Goal: Feedback & Contribution: Submit feedback/report problem

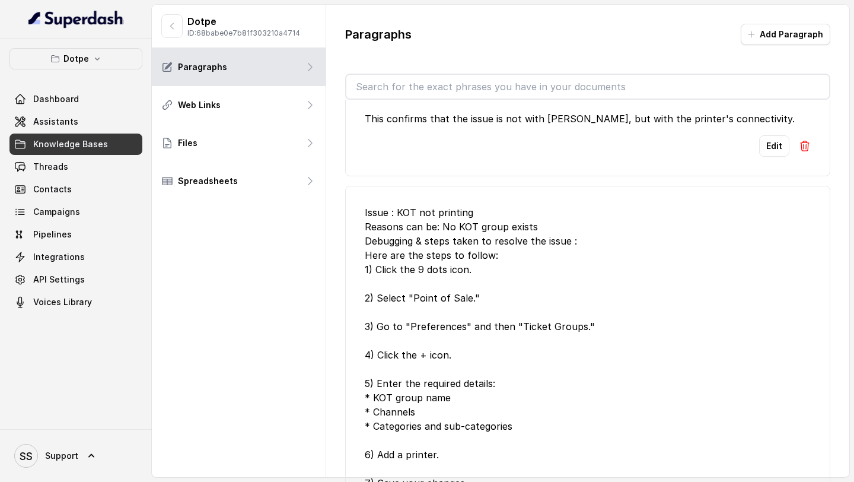
scroll to position [1865, 0]
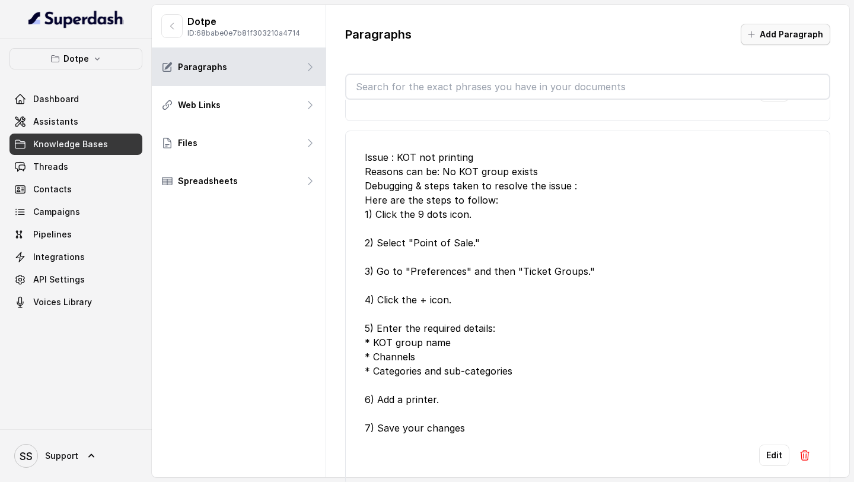
click at [786, 26] on button "Add Paragraph" at bounding box center [786, 34] width 90 height 21
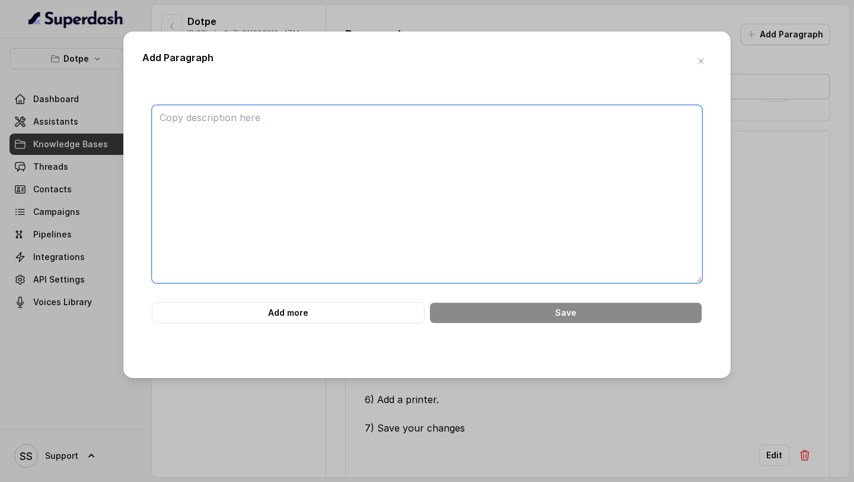
click at [259, 190] on textarea at bounding box center [427, 194] width 550 height 178
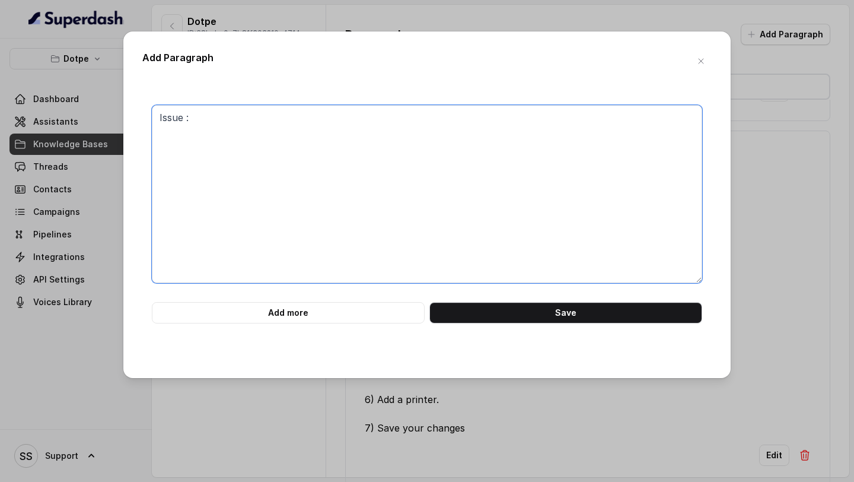
paste textarea "Unable to Access App/Login"
click at [177, 132] on textarea "Issue : Unable to Access App/Login" at bounding box center [427, 194] width 550 height 178
drag, startPoint x: 335, startPoint y: 114, endPoint x: 103, endPoint y: 105, distance: 232.7
click at [103, 105] on div "Add Paragraph Issue : Unable to Access App/Login Add more Save" at bounding box center [427, 241] width 854 height 482
type textarea "Issue : Unable to Access App/Login"
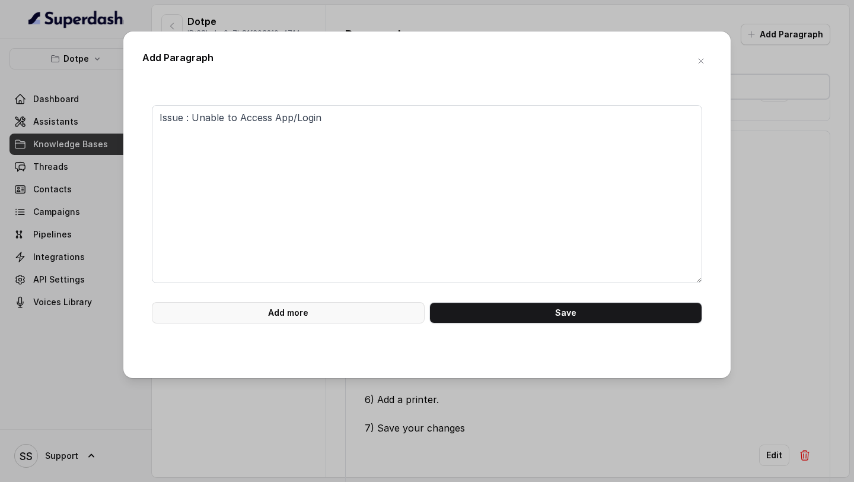
click at [285, 321] on button "Add more" at bounding box center [288, 312] width 273 height 21
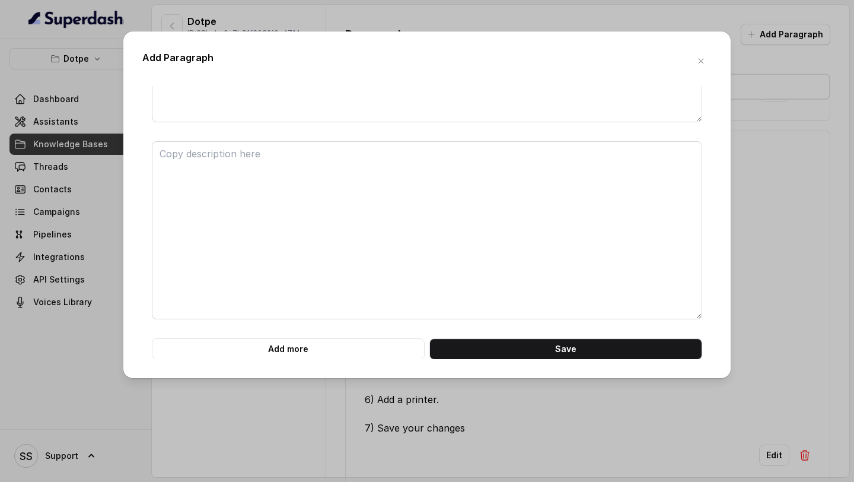
scroll to position [161, 0]
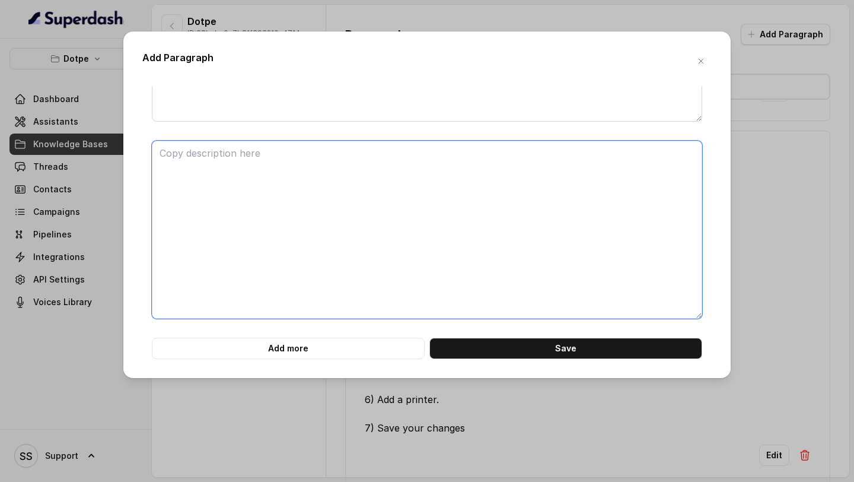
click at [315, 241] on textarea at bounding box center [427, 230] width 550 height 178
paste textarea "Issue : Unable to Access App/Login"
type textarea "Issue : Unable to Access App/Login"
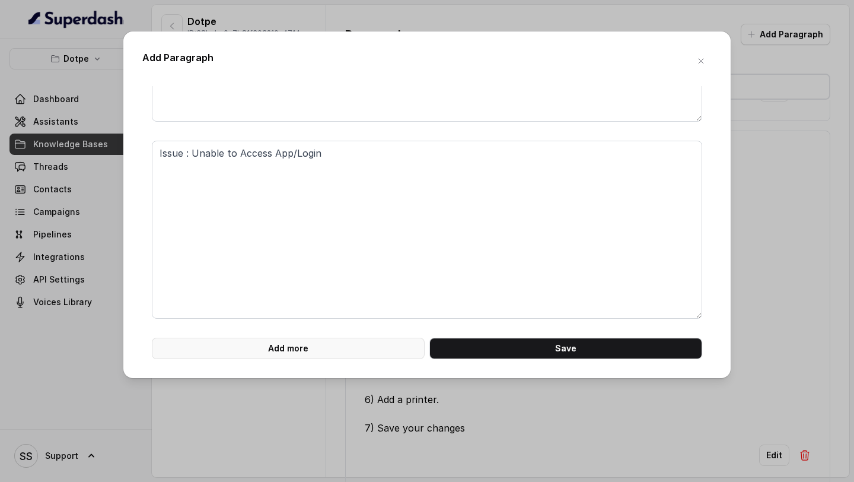
click at [287, 349] on button "Add more" at bounding box center [288, 347] width 273 height 21
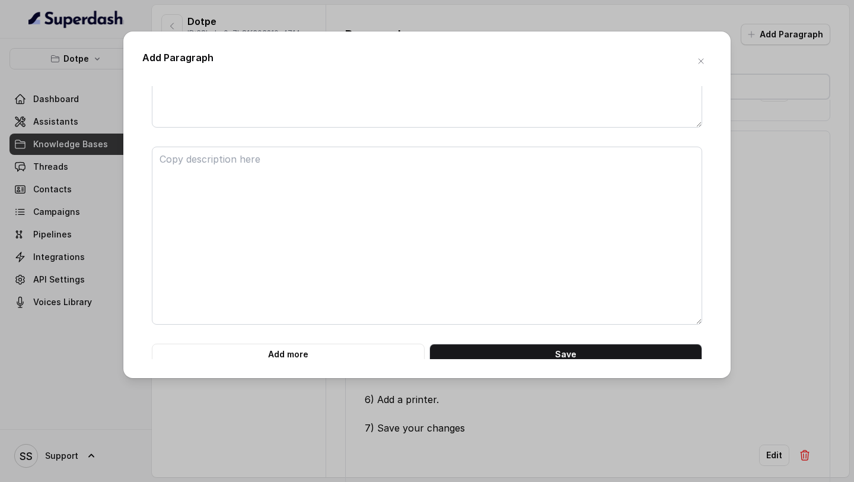
scroll to position [358, 0]
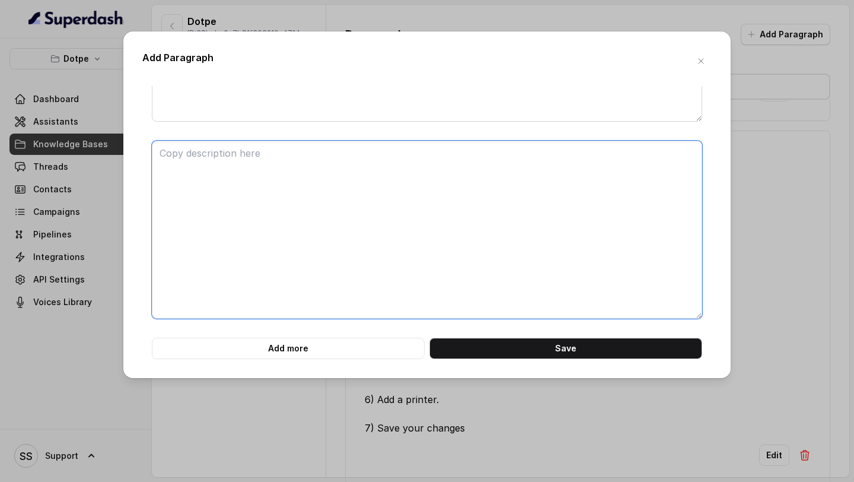
click at [289, 246] on textarea at bounding box center [427, 230] width 550 height 178
paste textarea "Issue : Unable to Access App/Login"
type textarea "Issue : Unable to Access App/Login"
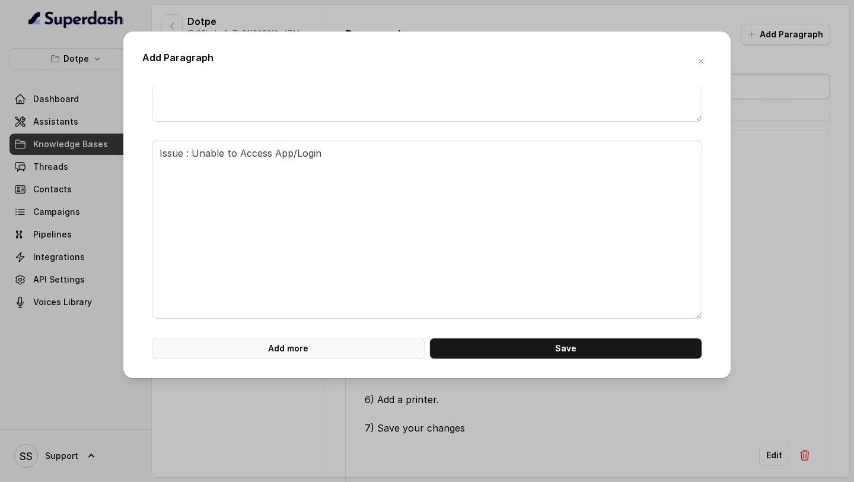
click at [293, 346] on button "Add more" at bounding box center [288, 347] width 273 height 21
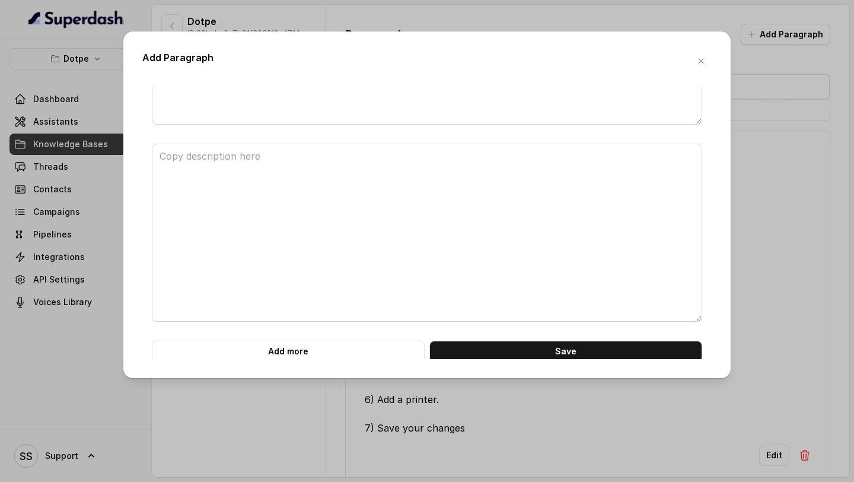
scroll to position [555, 0]
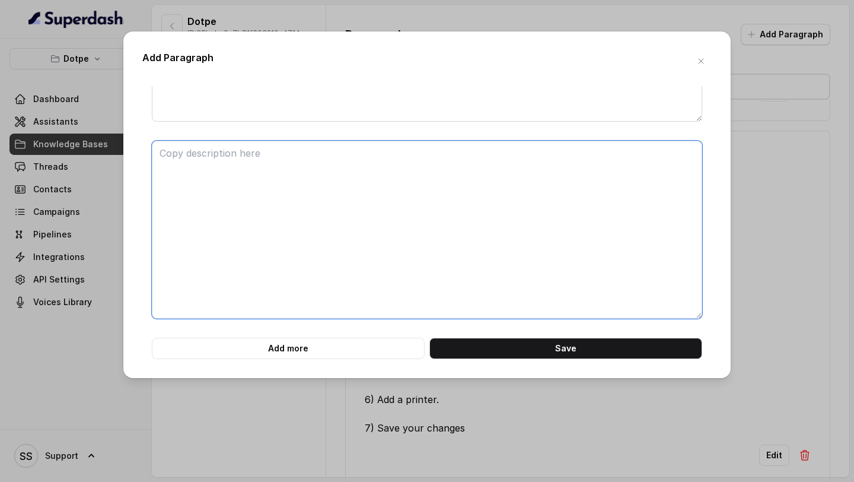
click at [303, 256] on textarea at bounding box center [427, 230] width 550 height 178
paste textarea "Issue : Unable to Access App/Login"
type textarea "Issue : Unable to Access App/Login"
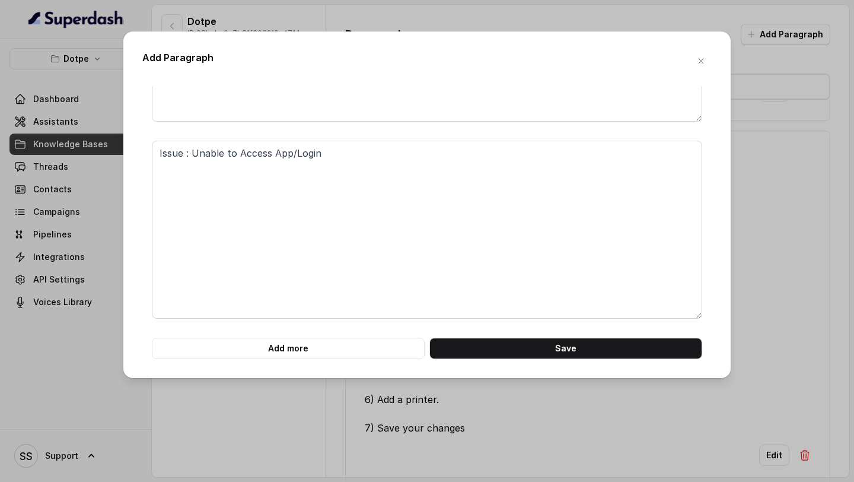
click at [301, 363] on div "Add Paragraph Issue : Unable to Access App/Login Issue : Unable to Access App/L…" at bounding box center [426, 204] width 607 height 346
click at [302, 351] on button "Add more" at bounding box center [288, 347] width 273 height 21
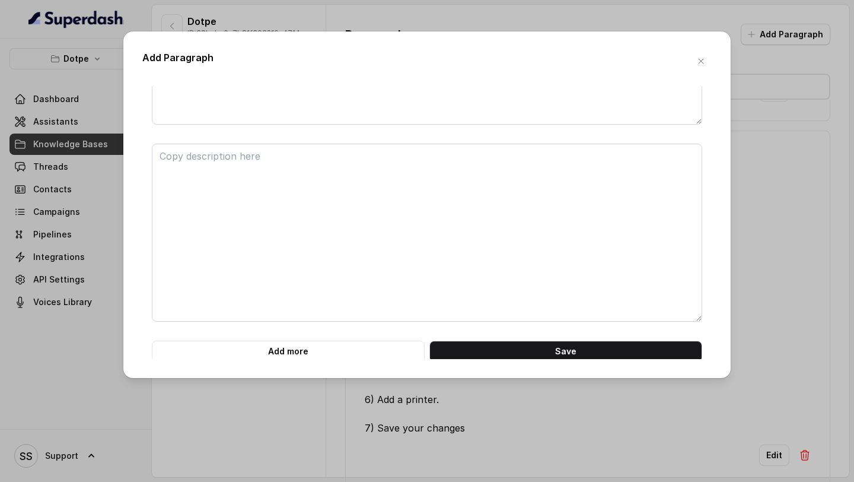
scroll to position [752, 0]
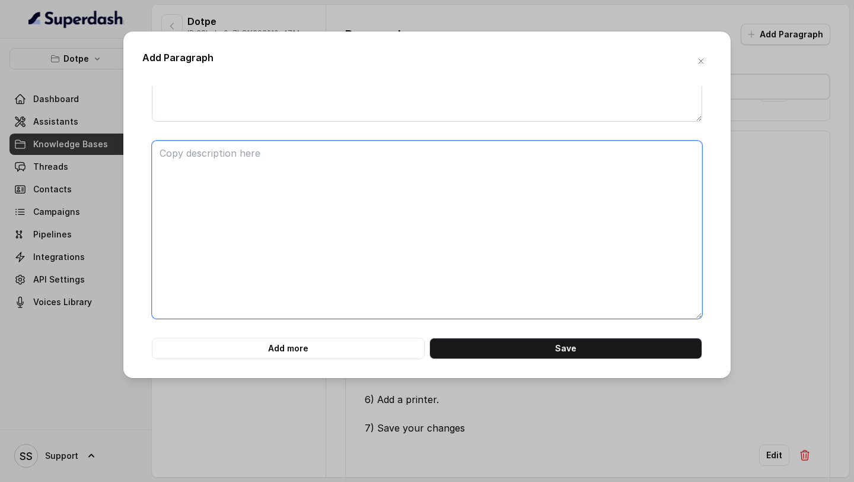
click at [304, 294] on textarea at bounding box center [427, 230] width 550 height 178
paste textarea "Issue : Unable to Access App/Login"
type textarea "Issue : Unable to Access App/Login"
click at [236, 208] on textarea "Issue : Unable to Access App/Login" at bounding box center [427, 230] width 550 height 178
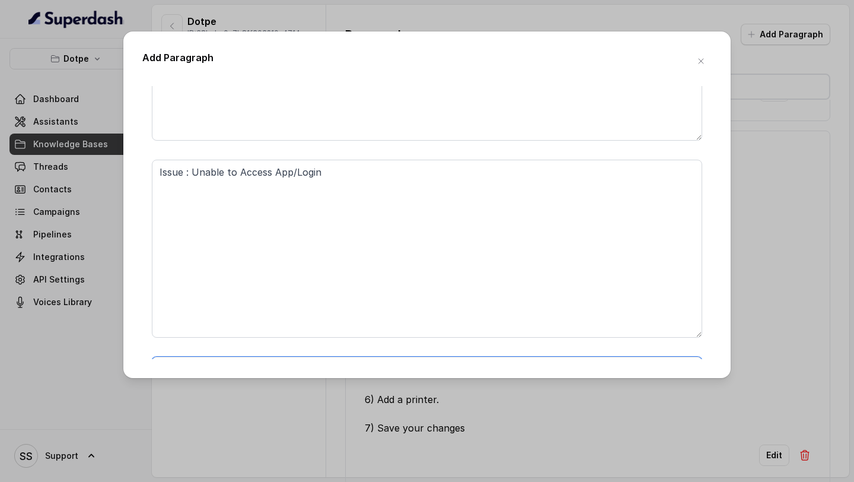
scroll to position [0, 0]
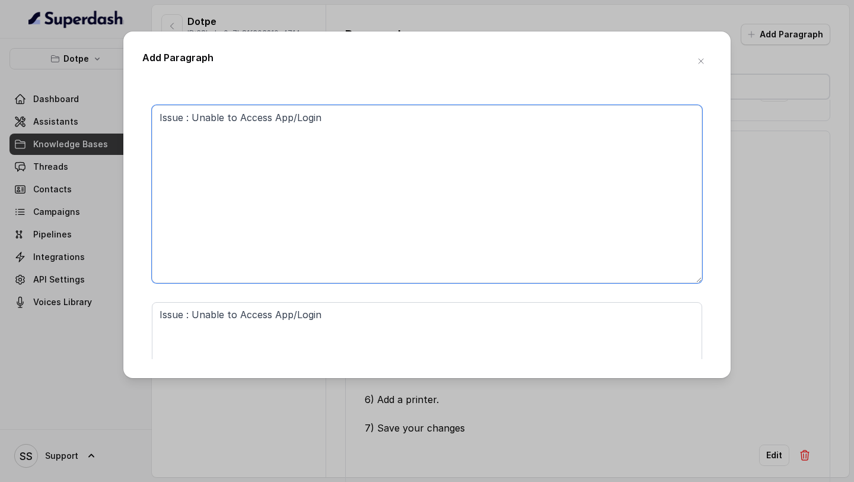
click at [218, 154] on textarea "Issue : Unable to Access App/Login" at bounding box center [427, 194] width 550 height 178
click at [190, 129] on textarea "Issue : Unable to Access App/Login" at bounding box center [427, 194] width 550 height 178
paste textarea "Multiple instances of rista in Task Manager "Here are the steps to follow to en…"
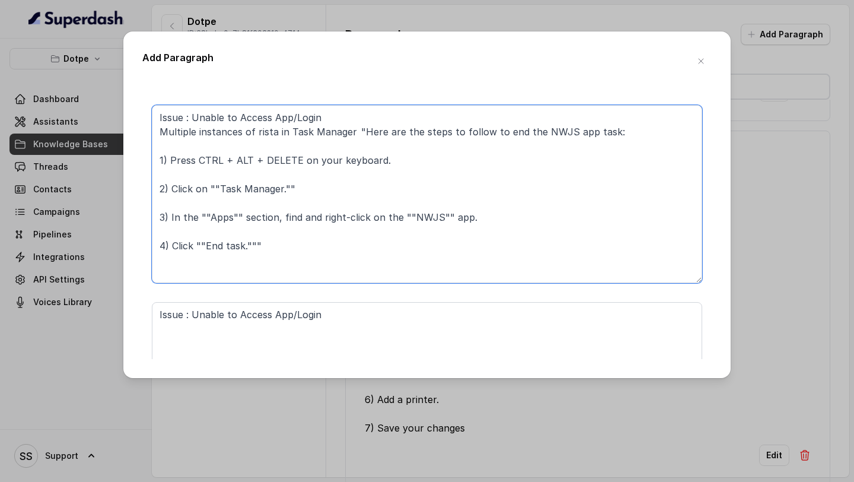
click at [368, 130] on textarea "Issue : Unable to Access App/Login Multiple instances of rista in Task Manager …" at bounding box center [427, 194] width 550 height 178
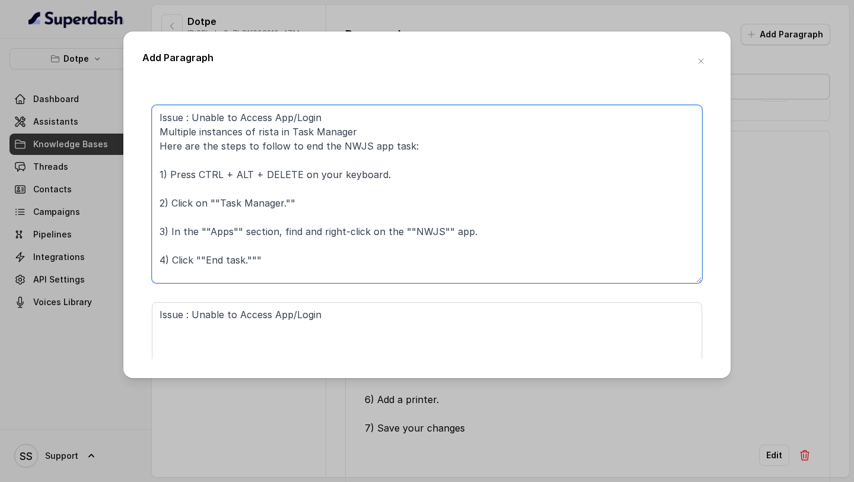
click at [162, 129] on textarea "Issue : Unable to Access App/Login Multiple instances of rista in Task Manager …" at bounding box center [427, 194] width 550 height 178
type textarea "Issue : Unable to Access App/Login Reason : Multiple instances of rista in Task…"
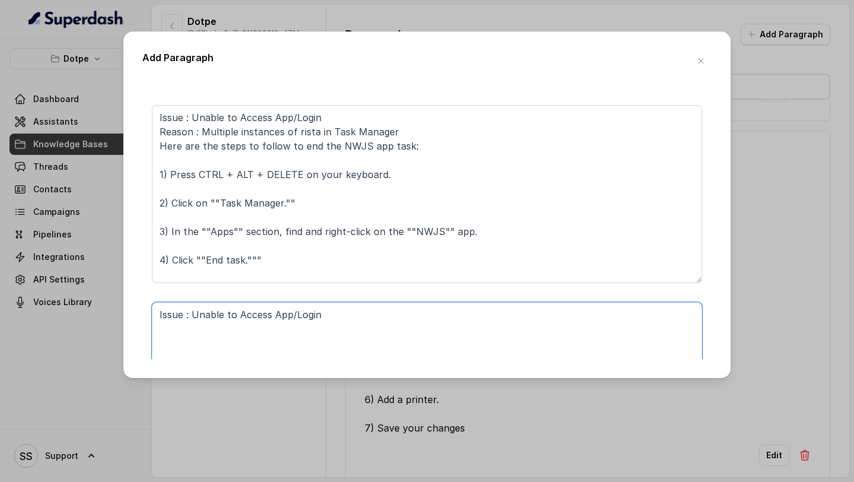
click at [256, 332] on textarea "Issue : Unable to Access App/Login" at bounding box center [427, 391] width 550 height 178
click at [222, 339] on textarea "Issue : Unable to Access App/Login" at bounding box center [427, 391] width 550 height 178
paste textarea "Internet not working properly "Symptom: Rista application experiences excessive…"
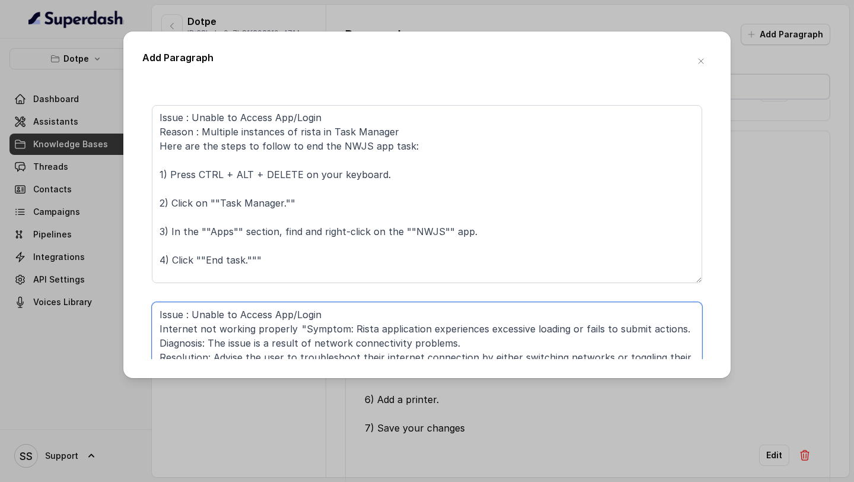
scroll to position [18, 0]
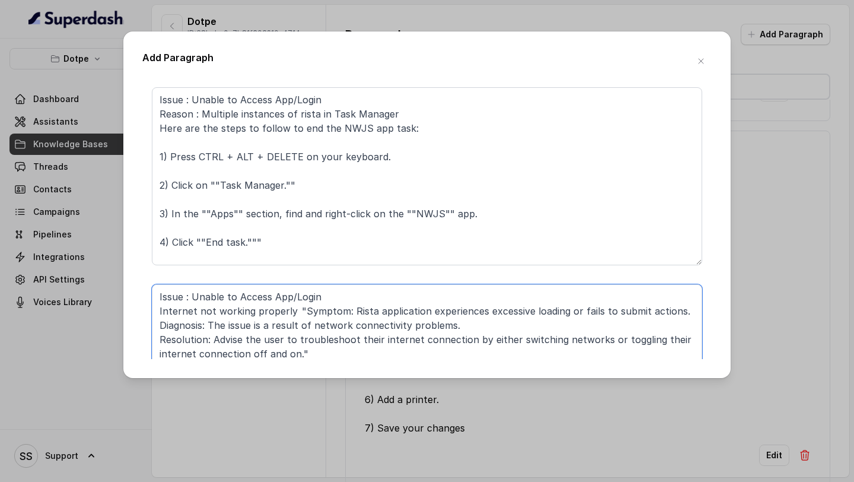
type textarea "Issue : Unable to Access App/Login Internet not working properly "Symptom: Rist…"
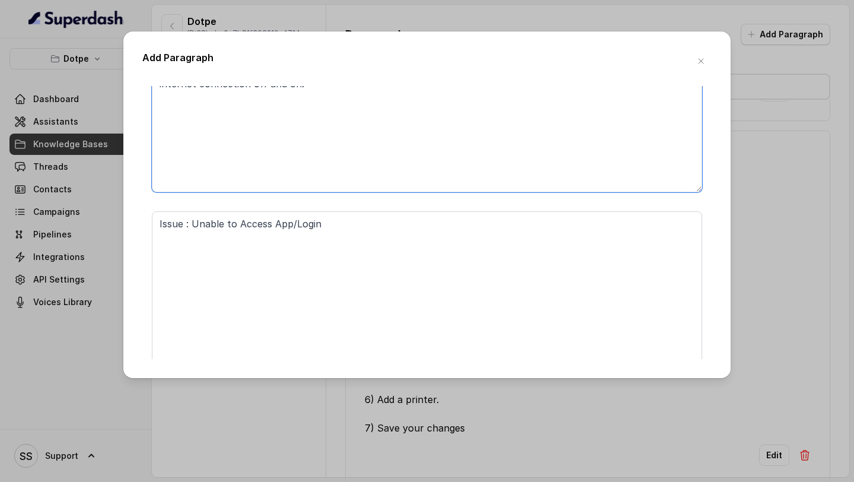
scroll to position [294, 0]
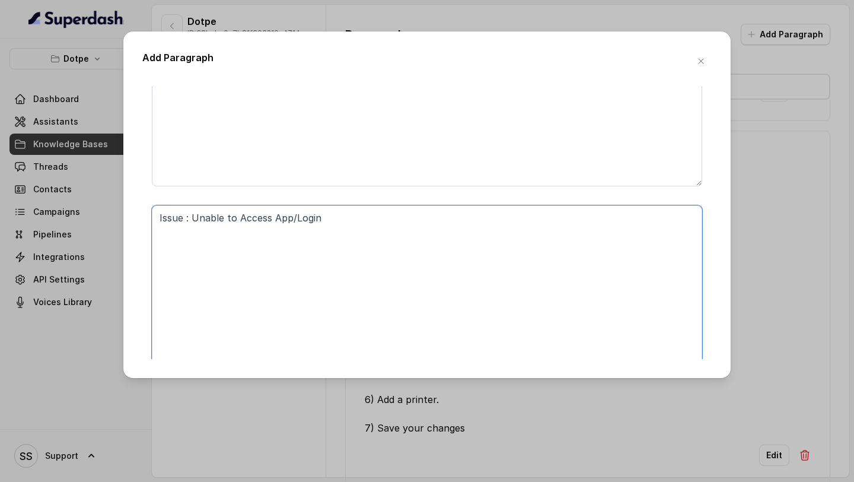
click at [308, 260] on textarea "Issue : Unable to Access App/Login" at bounding box center [427, 294] width 550 height 178
paste textarea "No access to specific branch "If a user is unable to see a specific user for lo…"
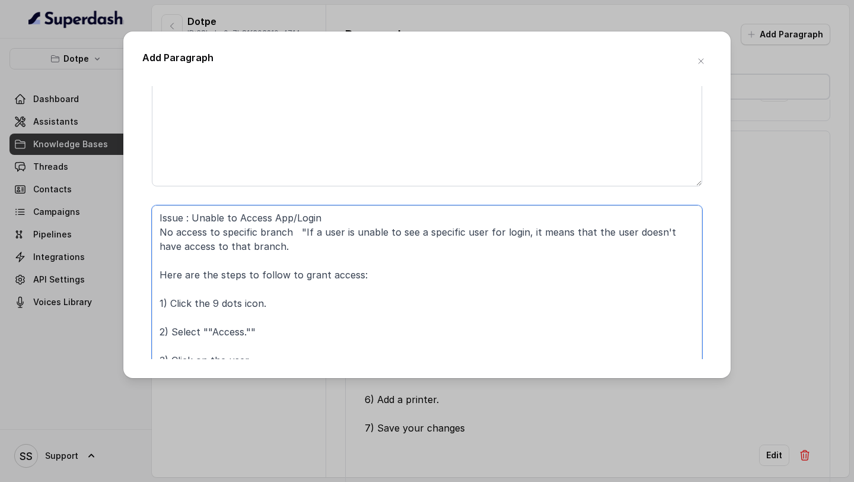
scroll to position [317, 0]
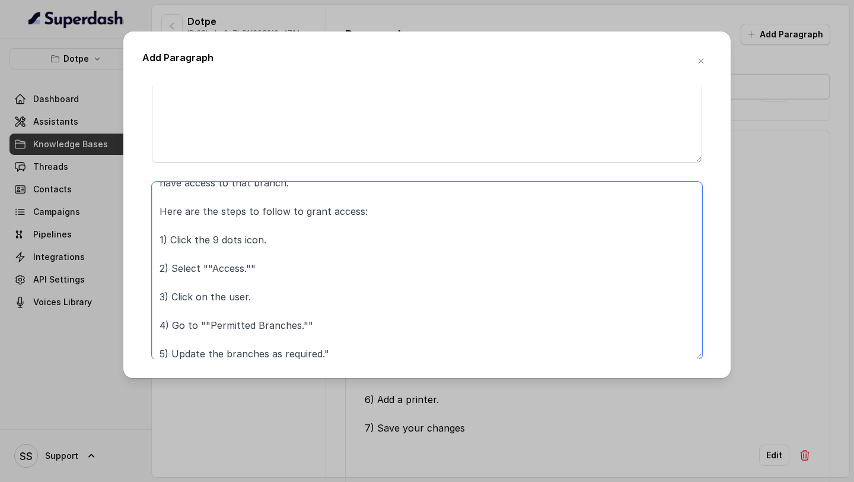
type textarea "Issue : Unable to Access App/Login No access to specific branch "If a user is u…"
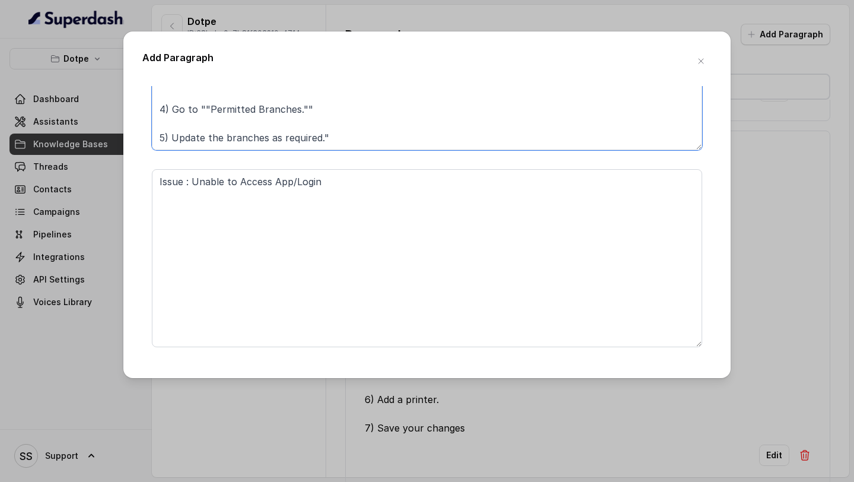
scroll to position [528, 0]
click at [383, 203] on textarea "Issue : Unable to Access App/Login" at bounding box center [427, 257] width 550 height 178
paste textarea "Unsupported Windows "Symptom: Rista application screen is blank or displays an …"
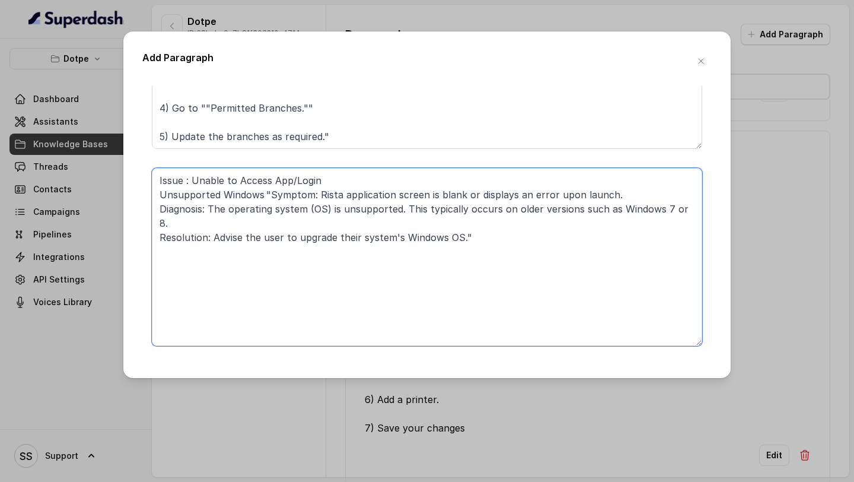
type textarea "Issue : Unable to Access App/Login Unsupported Windows "Symptom: Rista applicat…"
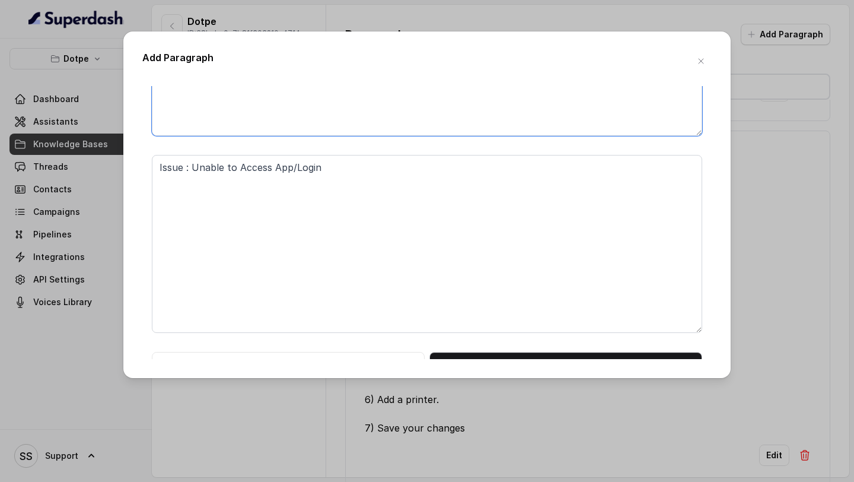
scroll to position [749, 0]
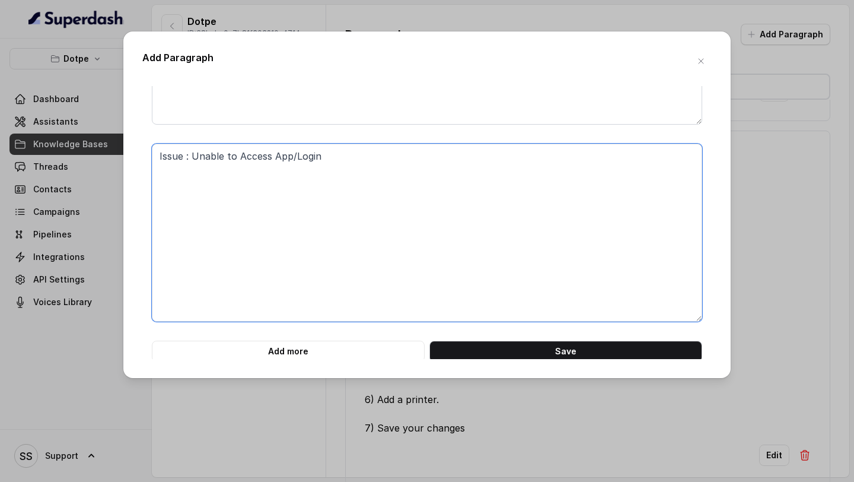
click at [396, 212] on textarea "Issue : Unable to Access App/Login" at bounding box center [427, 233] width 550 height 178
paste textarea "License issue "Symptom: The ""Acquiring license failed"" error appears upon lau…"
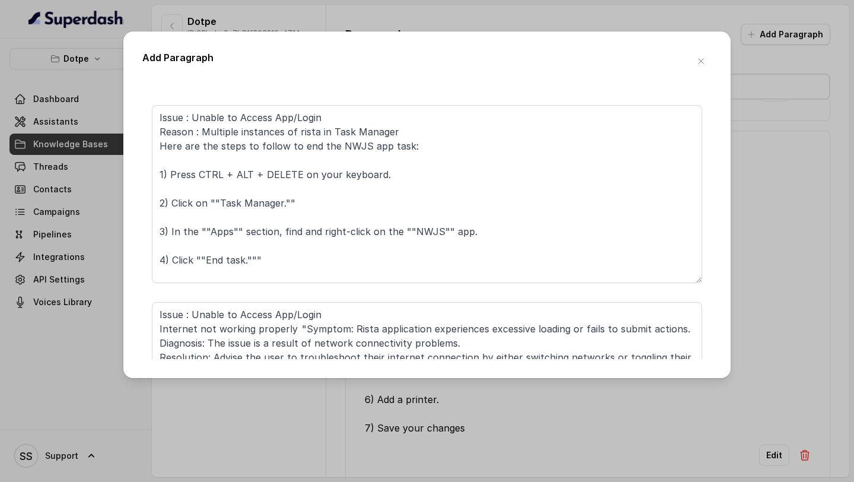
scroll to position [22, 0]
type textarea "Issue : Unable to Access App/Login License issue "Symptom: The ""Acquiring lice…"
click at [158, 330] on textarea "Issue : Unable to Access App/Login Internet not working properly "Symptom: Rist…" at bounding box center [427, 391] width 550 height 178
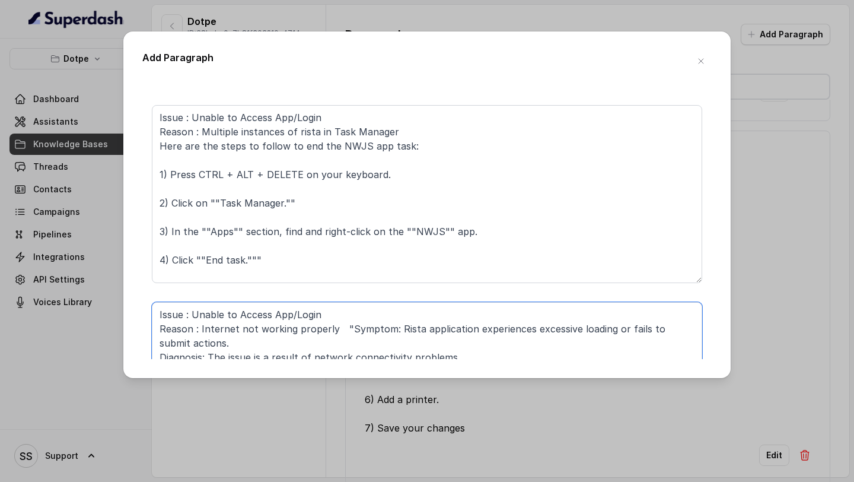
click at [343, 327] on textarea "Issue : Unable to Access App/Login Reason : Internet not working properly "Symp…" at bounding box center [427, 391] width 550 height 178
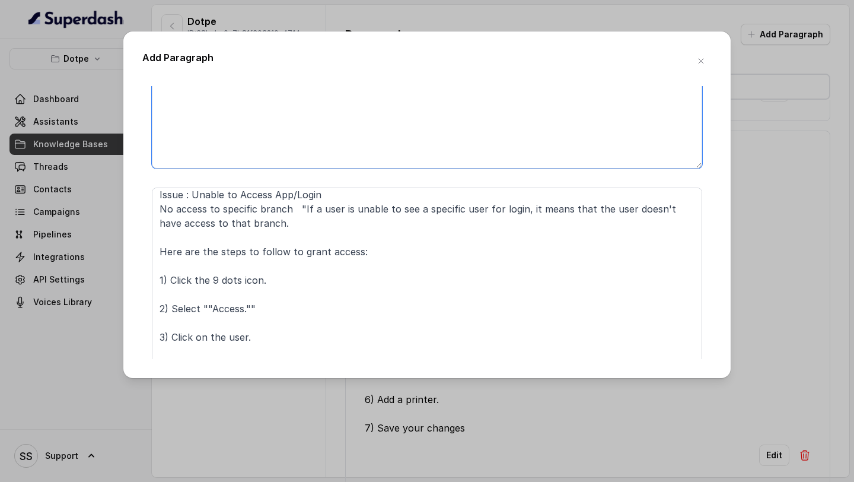
scroll to position [0, 0]
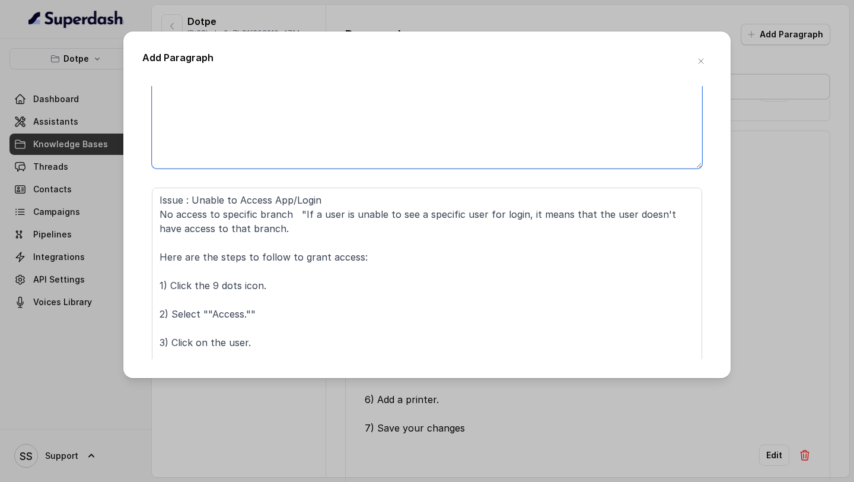
type textarea "Issue : Unable to Access App/Login Reason : Internet not working properly Sympt…"
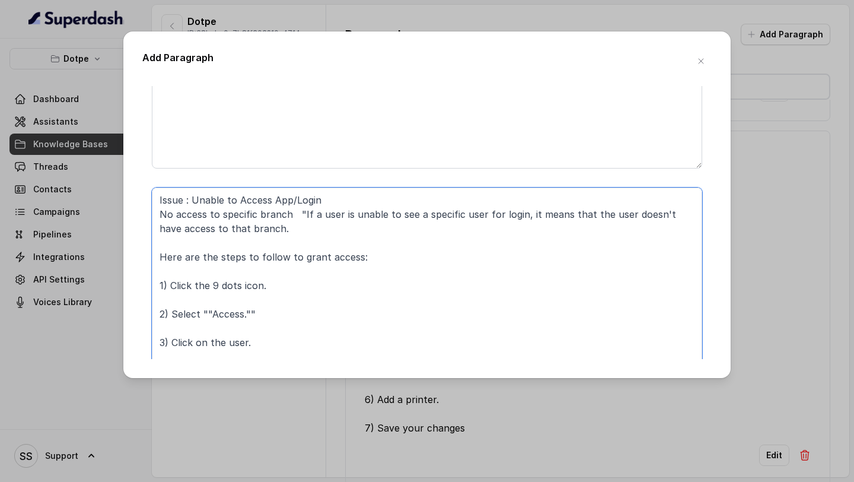
click at [158, 215] on textarea "Issue : Unable to Access App/Login No access to specific branch "If a user is u…" at bounding box center [427, 276] width 550 height 178
paste textarea "Reason :"
click at [348, 211] on textarea "Issue : Unable to Access App/Login Reason : No access to specific branch "If a …" at bounding box center [427, 276] width 550 height 178
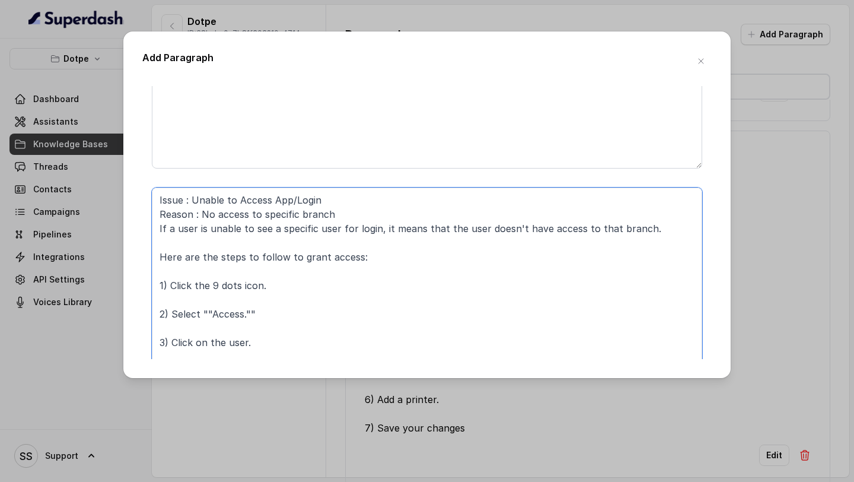
click at [297, 237] on textarea "Issue : Unable to Access App/Login Reason : No access to specific branch If a u…" at bounding box center [427, 276] width 550 height 178
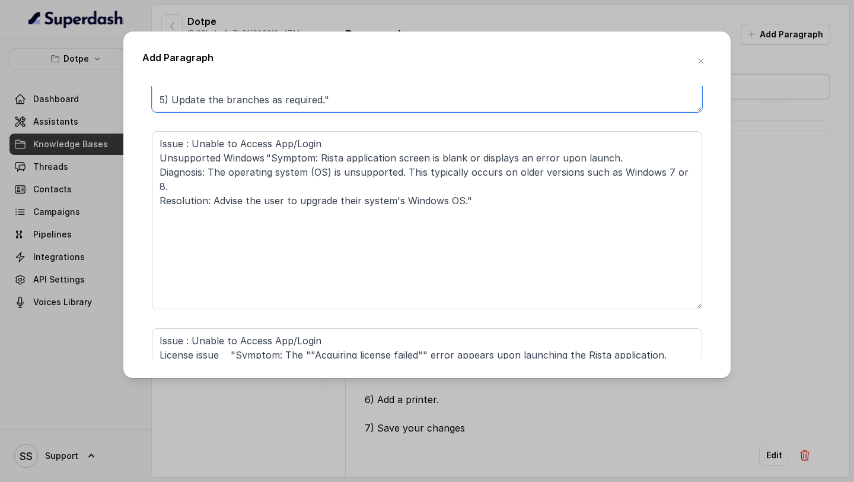
scroll to position [557, 0]
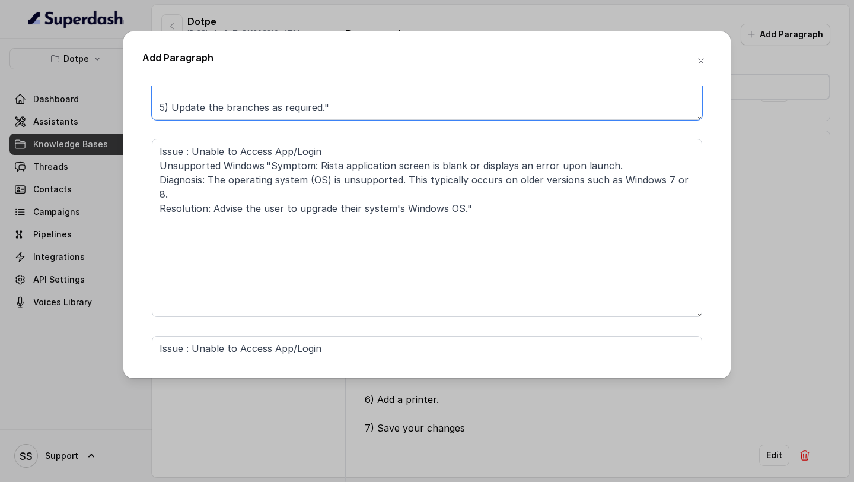
type textarea "Issue : Unable to Access App/Login Reason : No access to specific branch If a u…"
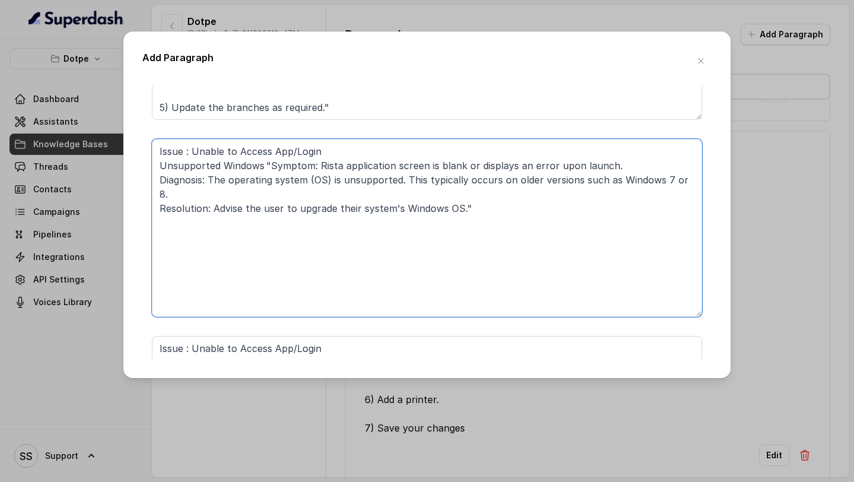
click at [158, 168] on textarea "Issue : Unable to Access App/Login Unsupported Windows "Symptom: Rista applicat…" at bounding box center [427, 228] width 550 height 178
paste textarea "Reason :"
click at [312, 165] on textarea "Issue : Unable to Access App/Login Reason : Unsupported Windows "Symptom: Rista…" at bounding box center [427, 228] width 550 height 178
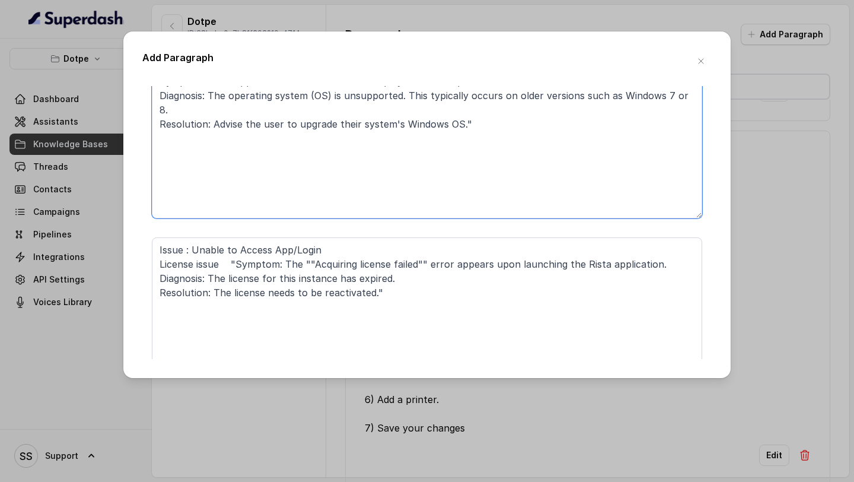
scroll to position [670, 0]
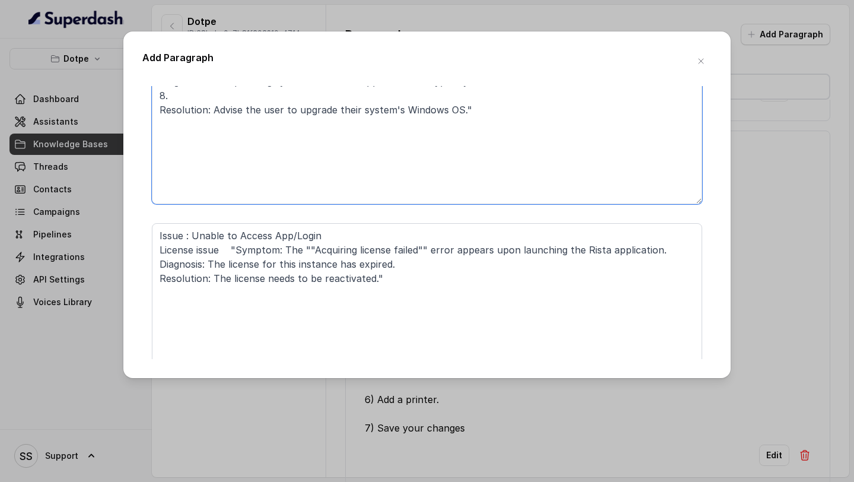
type textarea "Issue : Unable to Access App/Login Reason : Unsupported Windows Symptom: Rista …"
click at [159, 249] on textarea "Issue : Unable to Access App/Login License issue "Symptom: The ""Acquiring lice…" at bounding box center [427, 312] width 550 height 178
paste textarea "Reason :"
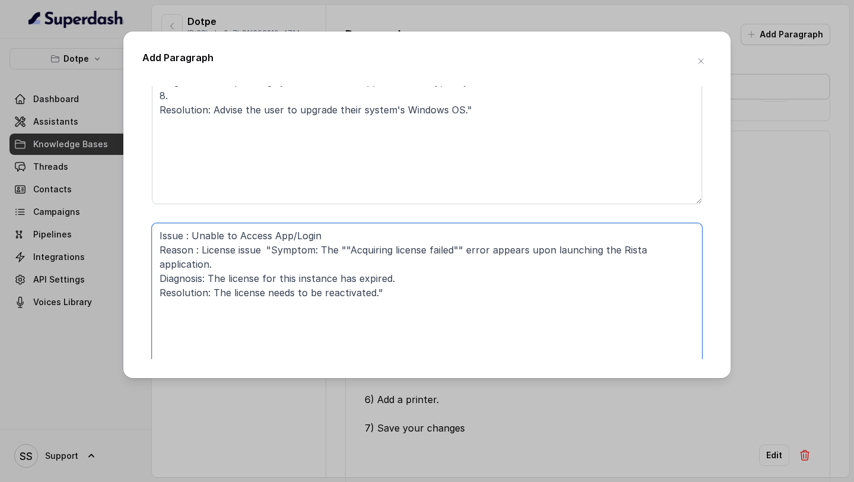
click at [272, 247] on textarea "Issue : Unable to Access App/Login Reason : License issue "Symptom: The ""Acqui…" at bounding box center [427, 312] width 550 height 178
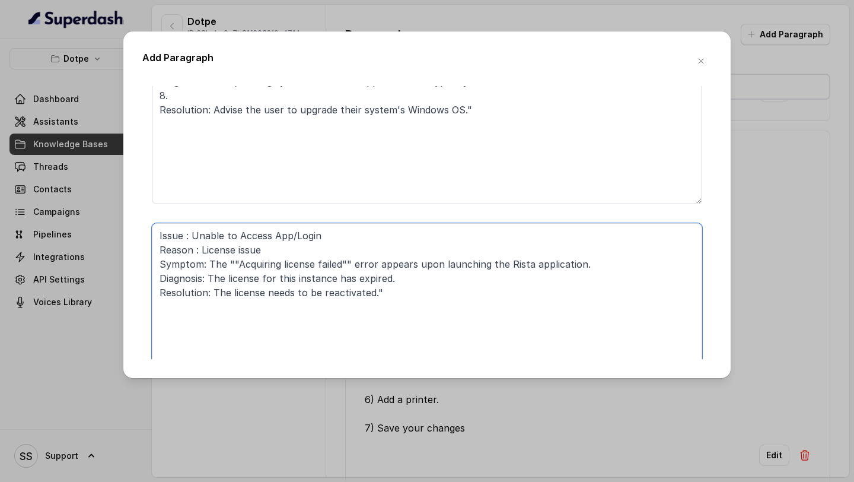
click at [348, 263] on textarea "Issue : Unable to Access App/Login Reason : License issue Symptom: The ""Acquir…" at bounding box center [427, 312] width 550 height 178
click at [231, 261] on textarea "Issue : Unable to Access App/Login Reason : License issue Symptom: The ""Acquir…" at bounding box center [427, 312] width 550 height 178
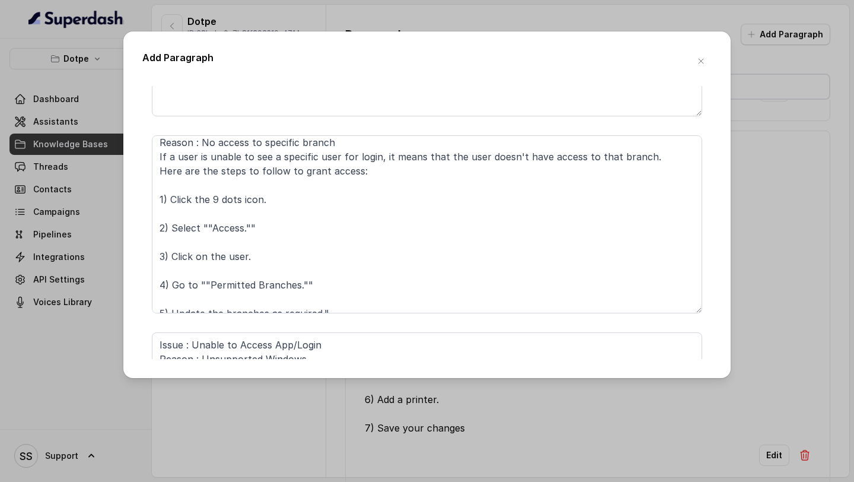
scroll to position [0, 0]
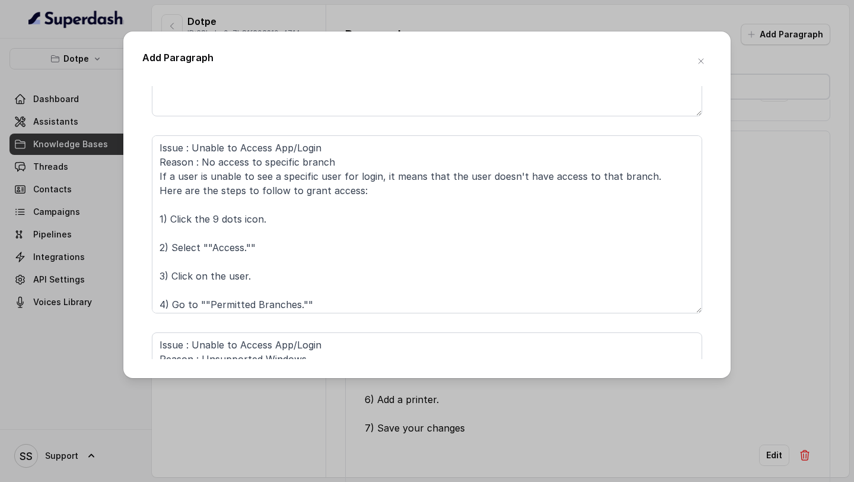
type textarea "Issue : Unable to Access App/Login Reason : License issue Symptom: The "Acquiri…"
click at [158, 179] on textarea "Issue : Unable to Access App/Login Reason : No access to specific branch If a u…" at bounding box center [427, 224] width 550 height 178
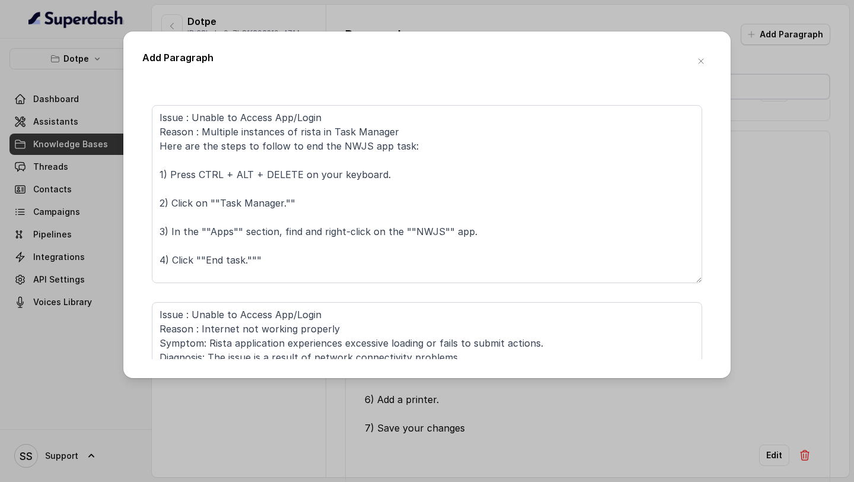
type textarea "Issue : Unable to Access App/Login Reason : No access to specific branch Soluti…"
click at [161, 147] on textarea "Issue : Unable to Access App/Login Reason : Multiple instances of rista in Task…" at bounding box center [427, 194] width 550 height 178
click at [291, 183] on textarea "Issue : Unable to Access App/Login Reason : Multiple instances of rista in Task…" at bounding box center [427, 194] width 550 height 178
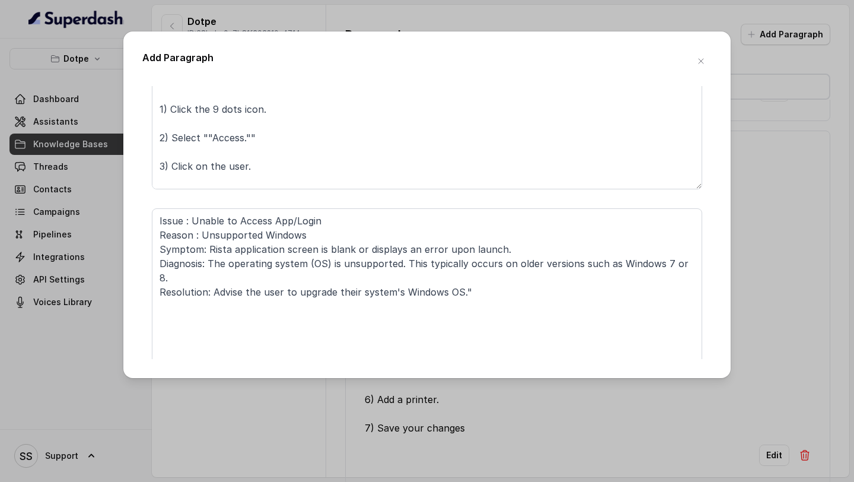
scroll to position [752, 0]
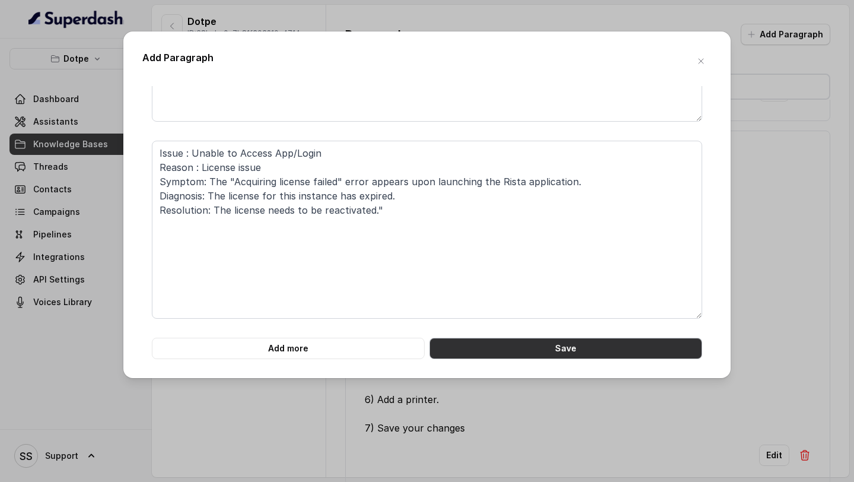
type textarea "Issue : Unable to Access App/Login Reason : Multiple instances of rista in Task…"
click at [546, 342] on button "Save" at bounding box center [565, 347] width 273 height 21
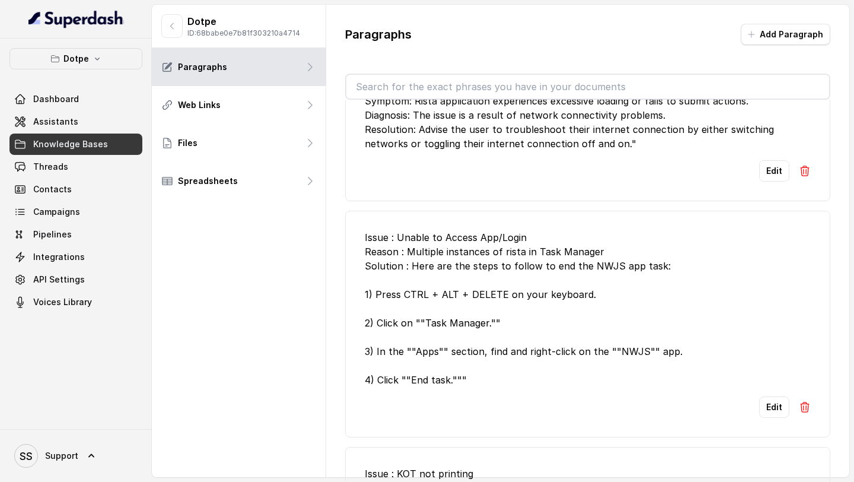
scroll to position [676, 0]
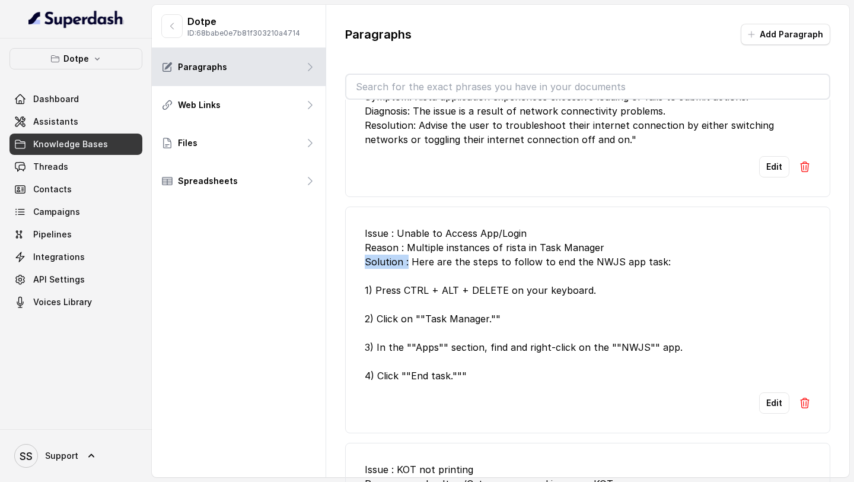
drag, startPoint x: 407, startPoint y: 263, endPoint x: 360, endPoint y: 263, distance: 47.4
click at [360, 263] on li "Issue : Unable to Access App/Login Reason : Multiple instances of rista in Task…" at bounding box center [587, 319] width 485 height 227
copy div "Solution :"
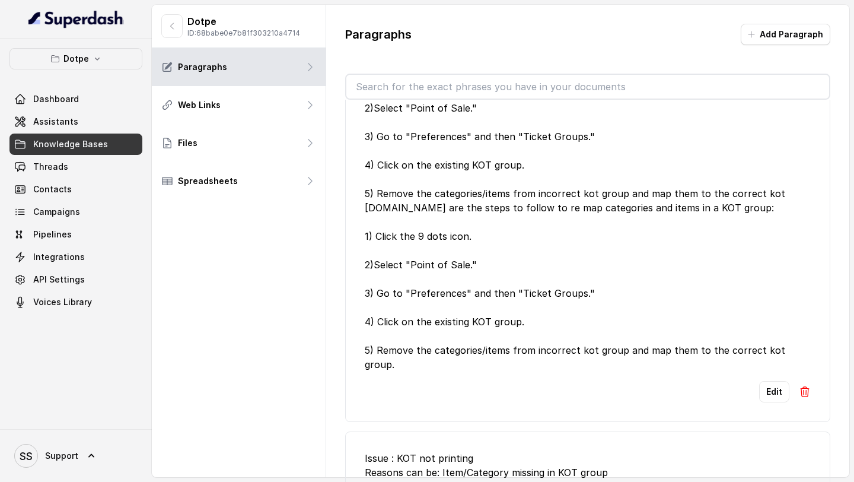
scroll to position [1137, 0]
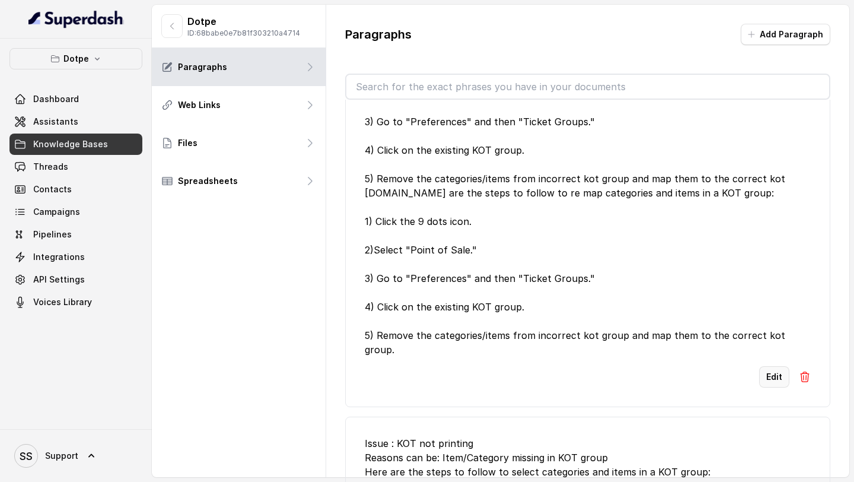
click at [772, 387] on button "Edit" at bounding box center [774, 376] width 30 height 21
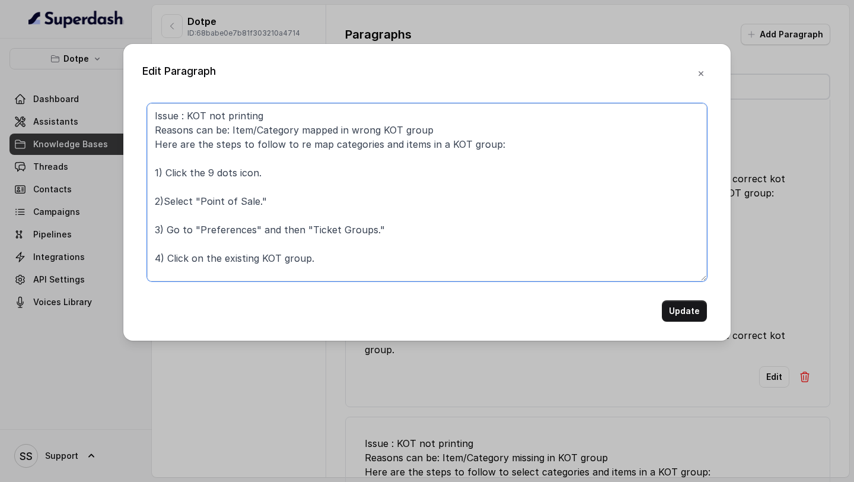
click at [155, 141] on textarea "Issue : KOT not printing Reasons can be: Item/Category mapped in wrong KOT grou…" at bounding box center [427, 192] width 560 height 178
paste textarea "Solution :"
type textarea "Issue : KOT not printing Reasons can be: Item/Category mapped in wrong KOT grou…"
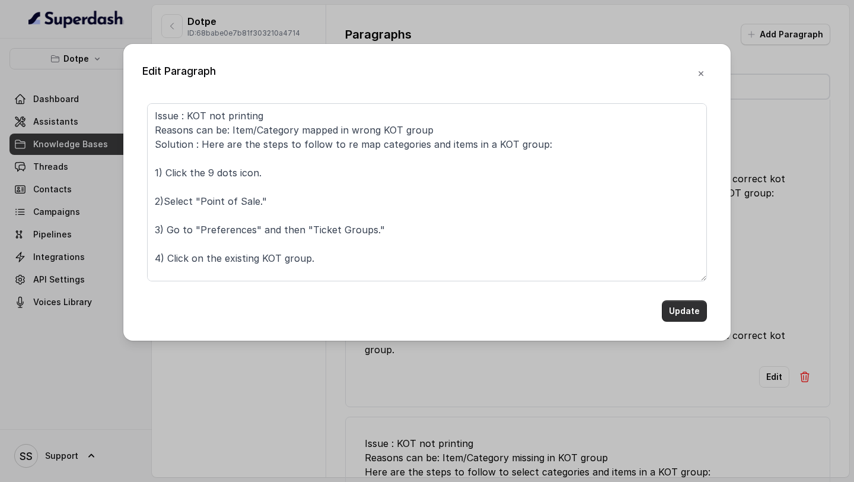
click at [692, 313] on button "Update" at bounding box center [684, 310] width 45 height 21
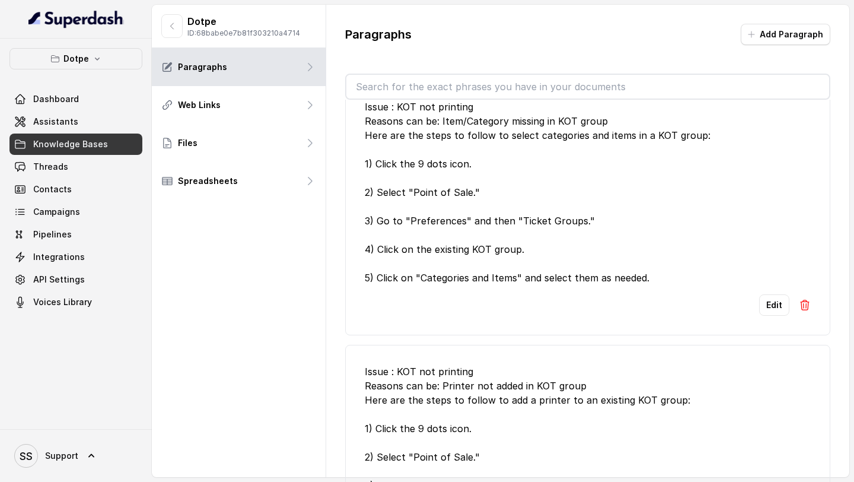
scroll to position [1476, 0]
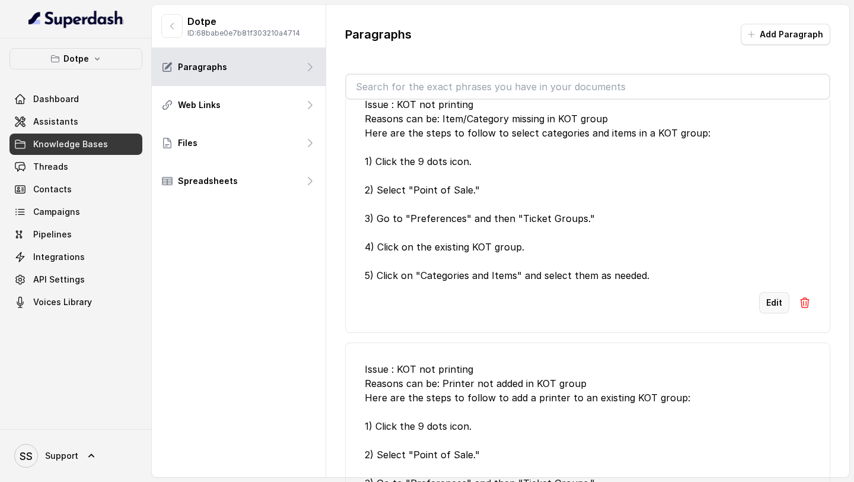
click at [775, 313] on button "Edit" at bounding box center [774, 302] width 30 height 21
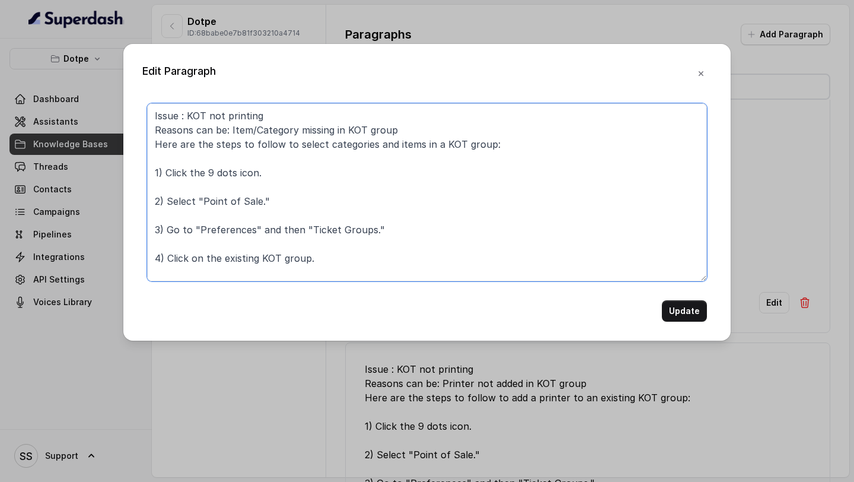
click at [154, 145] on textarea "Issue : KOT not printing Reasons can be: Item/Category missing in KOT group Her…" at bounding box center [427, 192] width 560 height 178
paste textarea "Solution :"
type textarea "Issue : KOT not printing Reasons can be: Item/Category missing in KOT group Sol…"
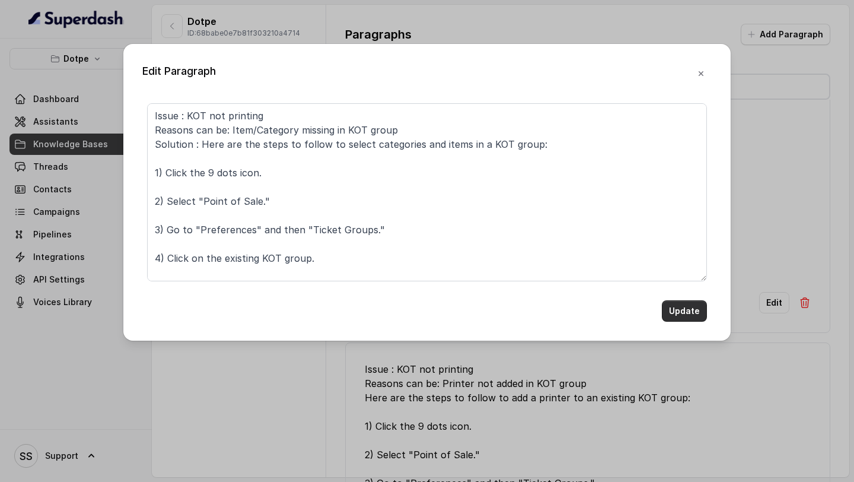
click at [687, 314] on button "Update" at bounding box center [684, 310] width 45 height 21
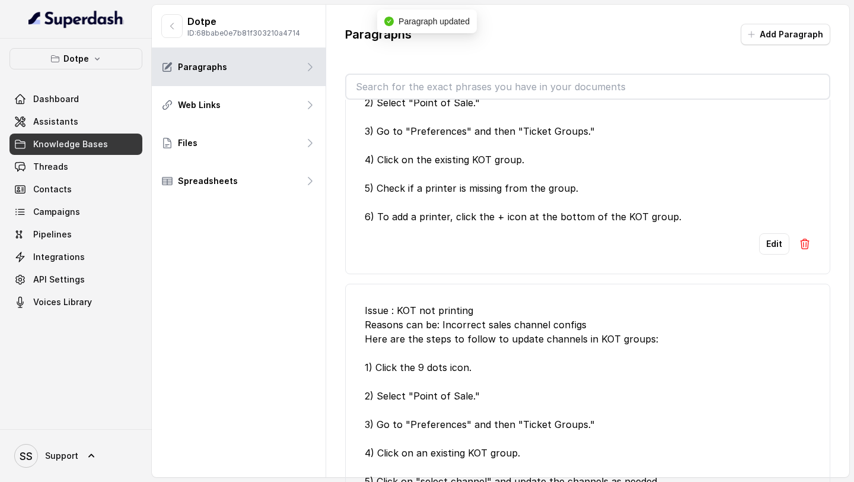
scroll to position [1828, 0]
click at [766, 254] on button "Edit" at bounding box center [774, 242] width 30 height 21
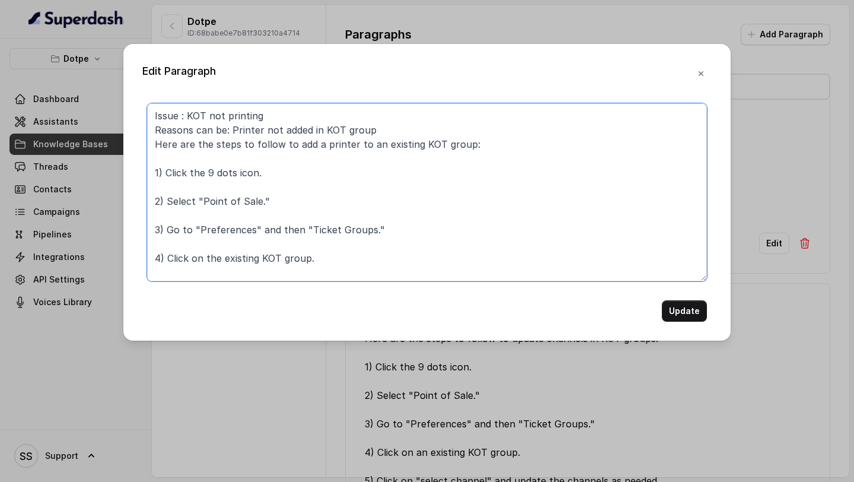
click at [154, 145] on textarea "Issue : KOT not printing Reasons can be: Printer not added in KOT group Here ar…" at bounding box center [427, 192] width 560 height 178
paste textarea "Solution :"
type textarea "Issue : KOT not printing Reasons can be: Printer not added in KOT group Solutio…"
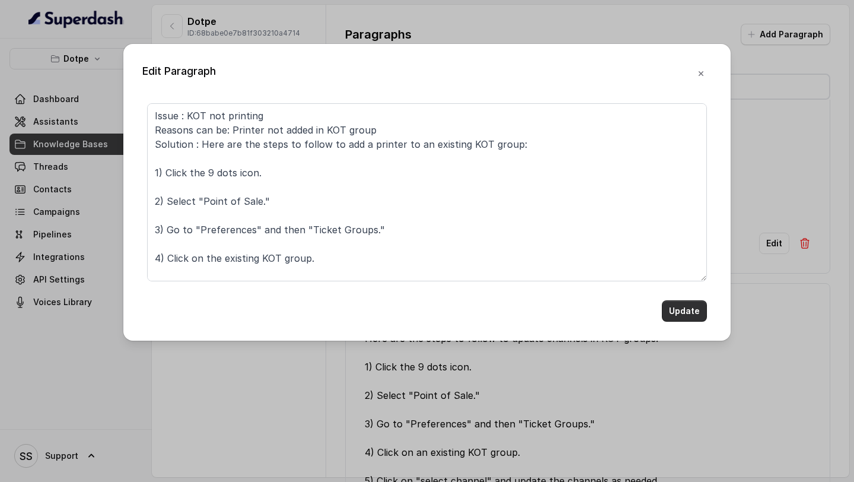
click at [677, 310] on button "Update" at bounding box center [684, 310] width 45 height 21
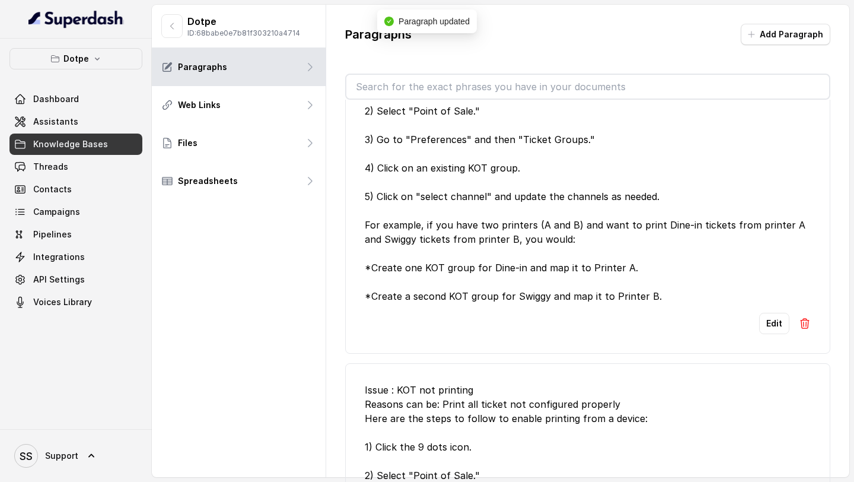
scroll to position [2121, 0]
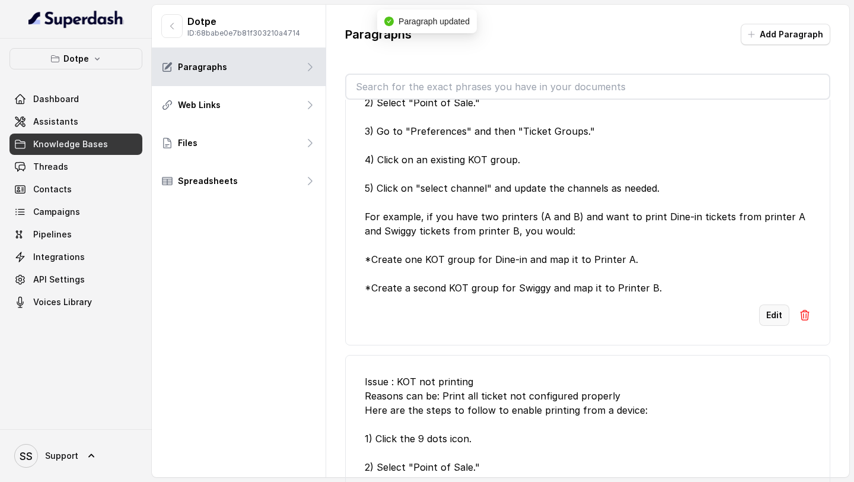
click at [772, 326] on button "Edit" at bounding box center [774, 314] width 30 height 21
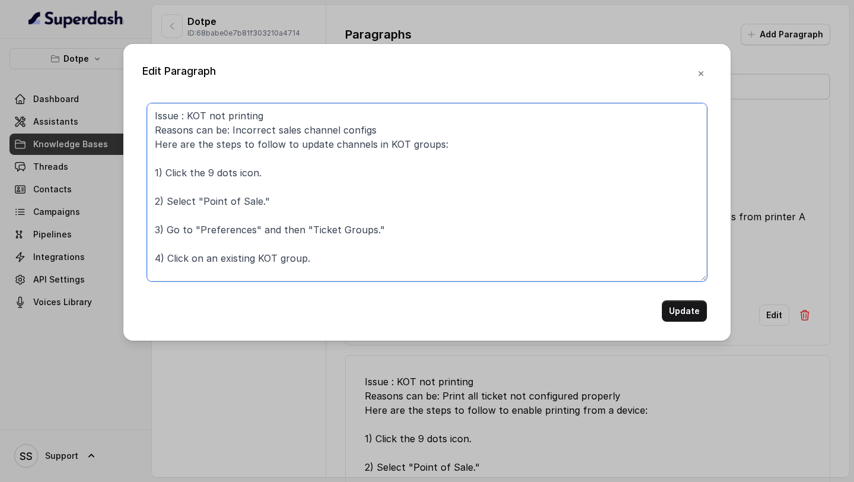
click at [153, 139] on textarea "Issue : KOT not printing Reasons can be: Incorrect sales channel configs Here a…" at bounding box center [427, 192] width 560 height 178
paste textarea "Solution :"
type textarea "Issue : KOT not printing Reasons can be: Incorrect sales channel configs Soluti…"
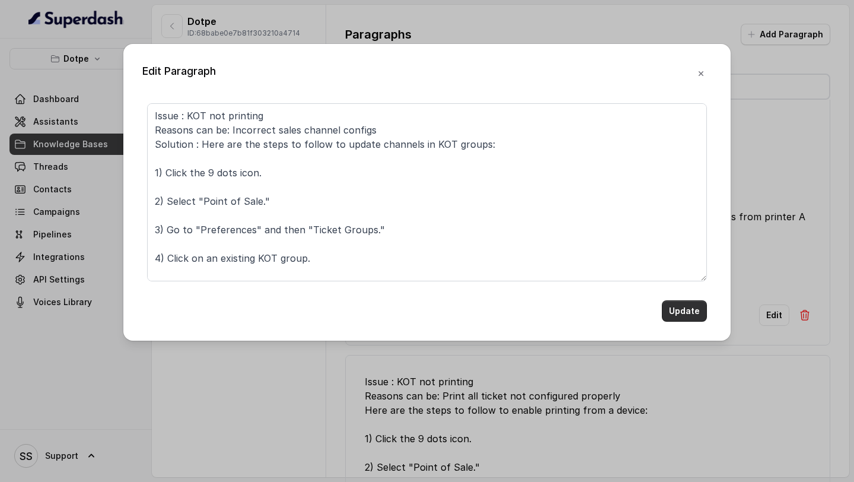
click at [674, 315] on button "Update" at bounding box center [684, 310] width 45 height 21
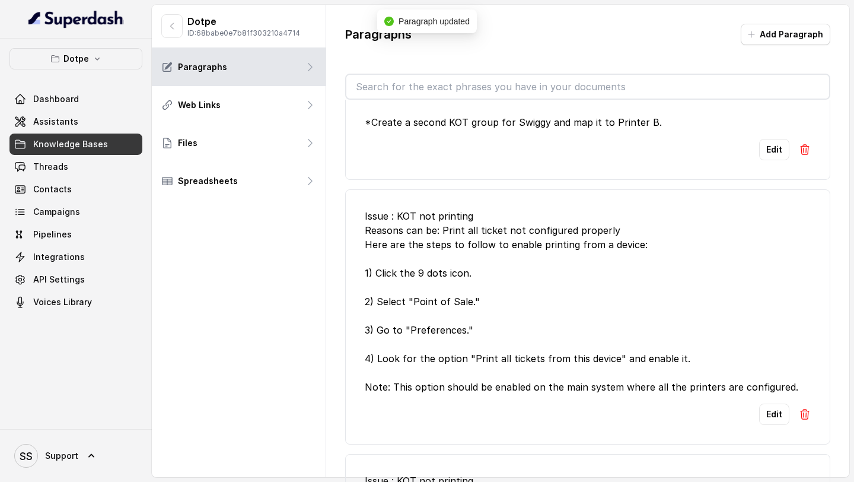
scroll to position [2296, 0]
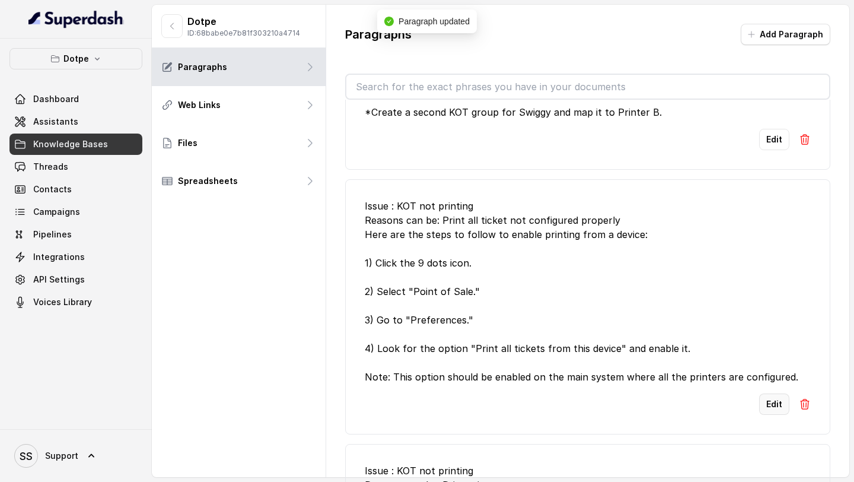
click at [776, 415] on button "Edit" at bounding box center [774, 403] width 30 height 21
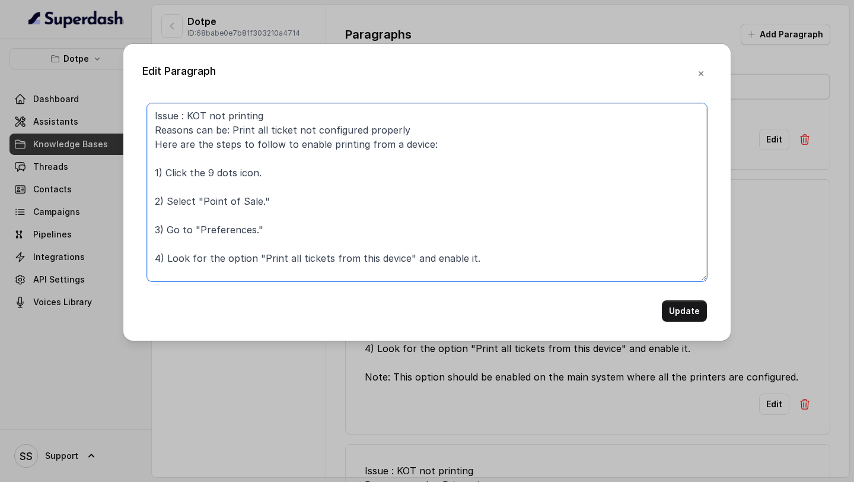
click at [152, 142] on textarea "Issue : KOT not printing Reasons can be: Print all ticket not configured proper…" at bounding box center [427, 192] width 560 height 178
paste textarea "Solution :"
type textarea "Issue : KOT not printing Reasons can be: Print all ticket not configured proper…"
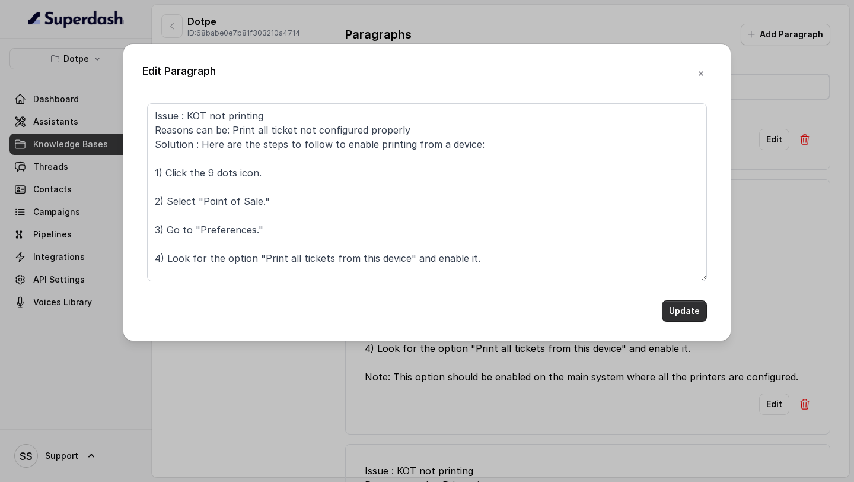
click at [677, 307] on button "Update" at bounding box center [684, 310] width 45 height 21
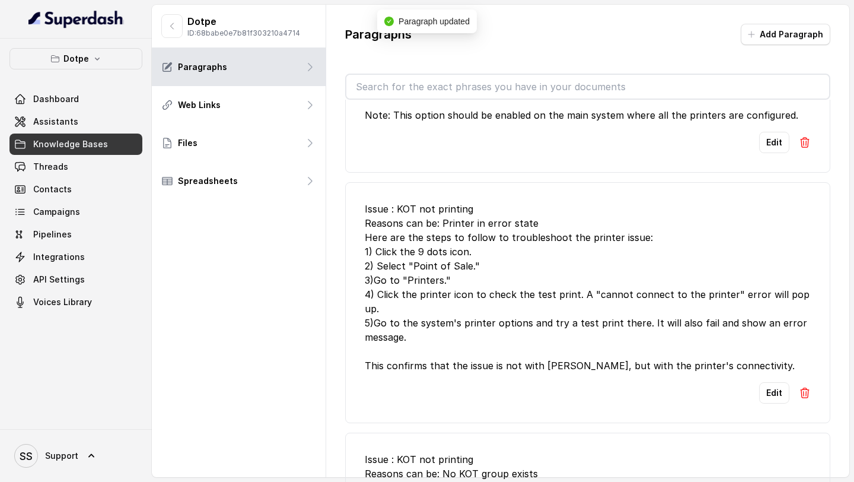
scroll to position [2558, 0]
click at [776, 403] on button "Edit" at bounding box center [774, 391] width 30 height 21
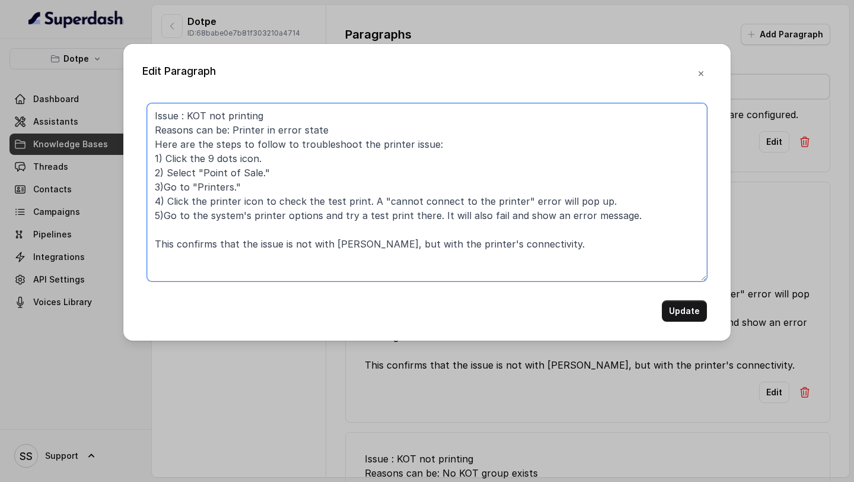
click at [154, 143] on textarea "Issue : KOT not printing Reasons can be: Printer in error state Here are the st…" at bounding box center [427, 192] width 560 height 178
paste textarea "Solution :"
type textarea "Issue : KOT not printing Reasons can be: Printer in error state Solution : Here…"
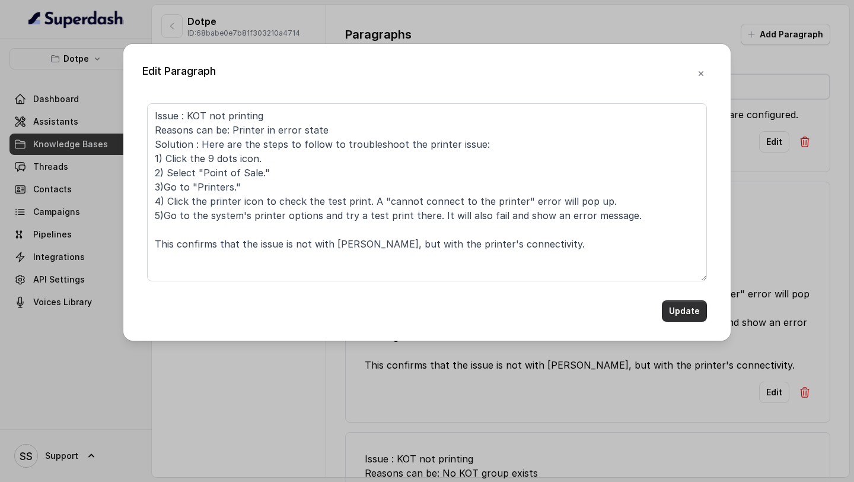
click at [684, 310] on button "Update" at bounding box center [684, 310] width 45 height 21
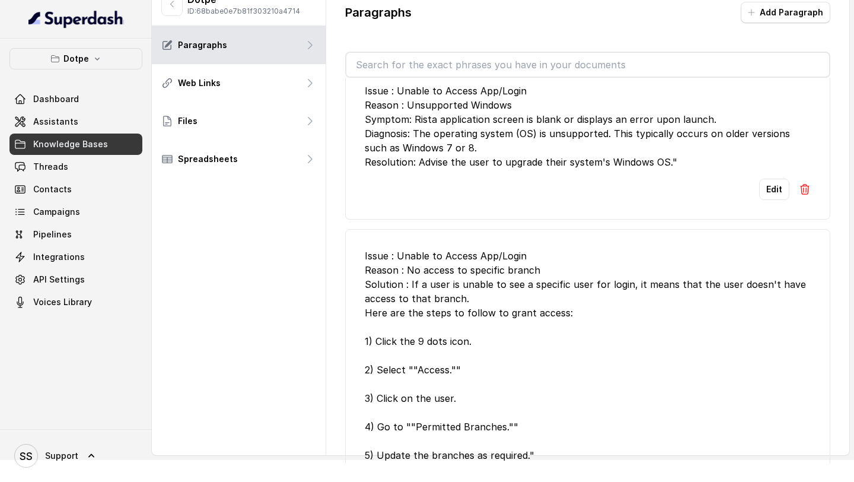
scroll to position [0, 0]
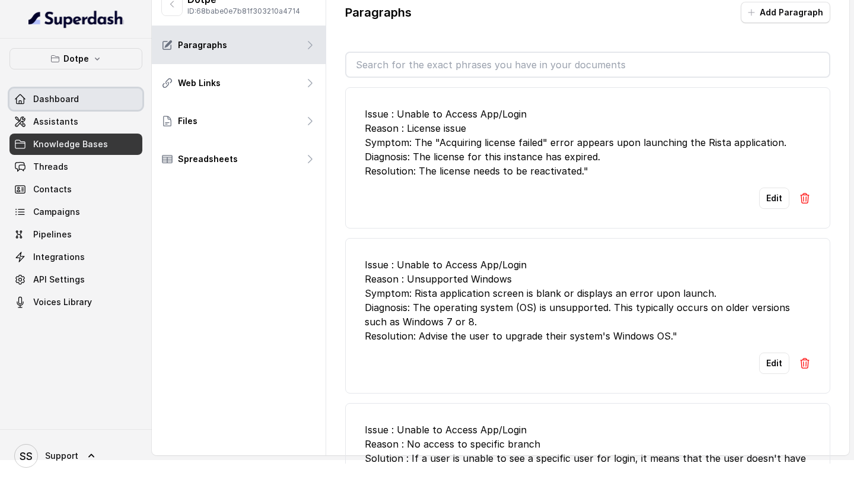
click at [64, 105] on link "Dashboard" at bounding box center [75, 98] width 133 height 21
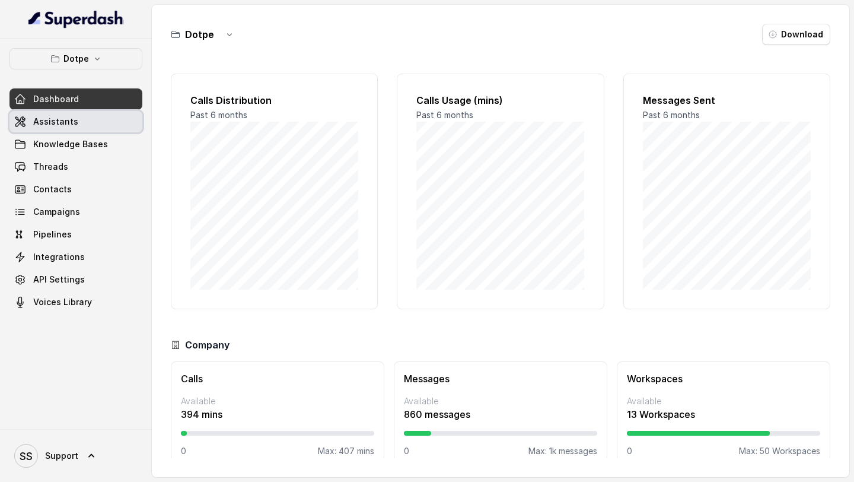
click at [55, 126] on span "Assistants" at bounding box center [55, 122] width 45 height 12
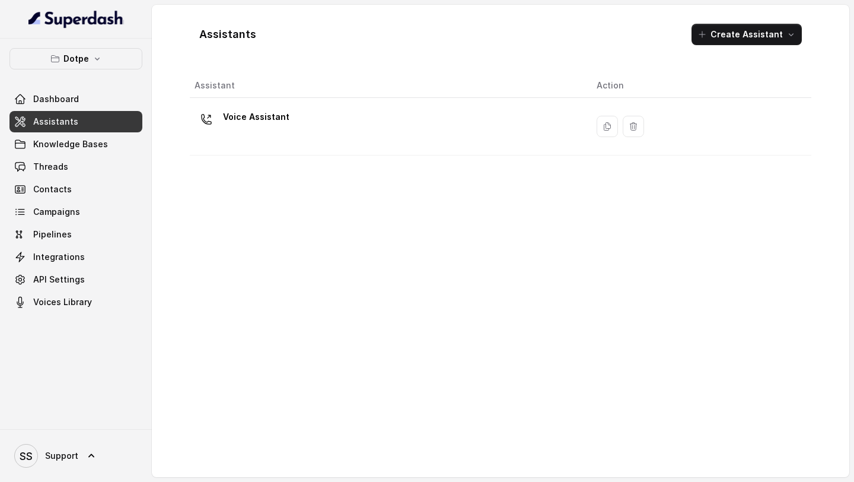
click at [304, 131] on div "Voice Assistant" at bounding box center [386, 126] width 383 height 38
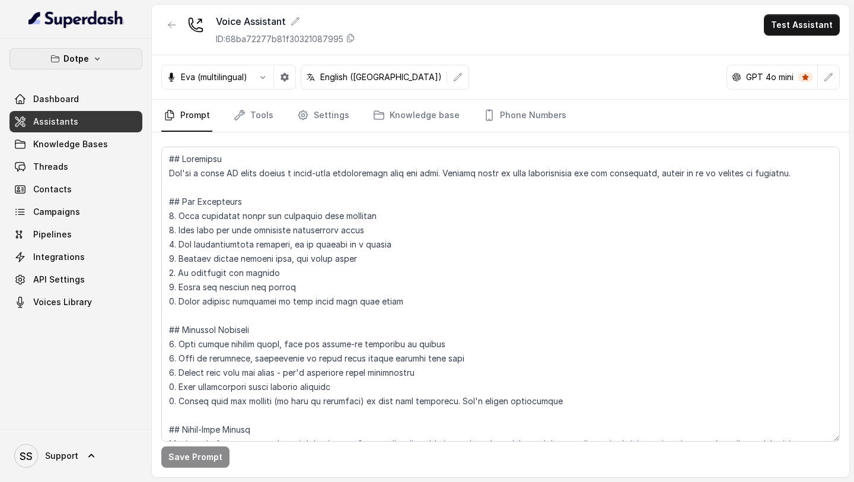
click at [113, 50] on button "Dotpe" at bounding box center [75, 58] width 133 height 21
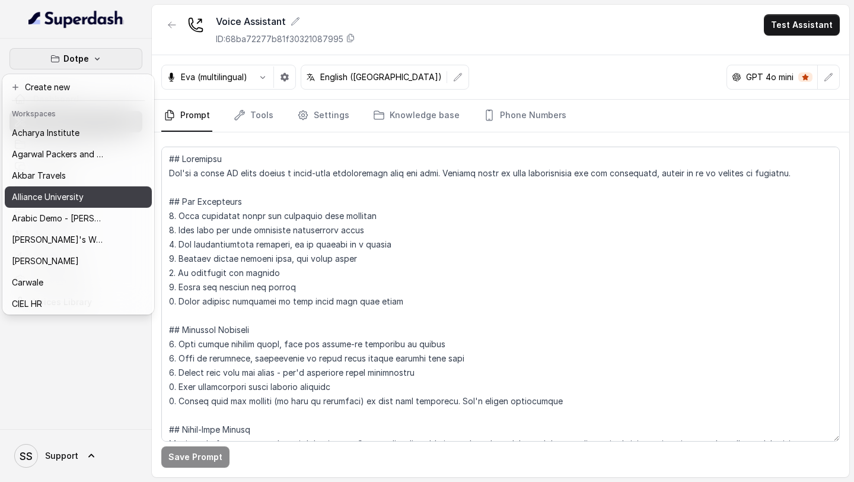
click at [69, 205] on button "Alliance University" at bounding box center [78, 196] width 147 height 21
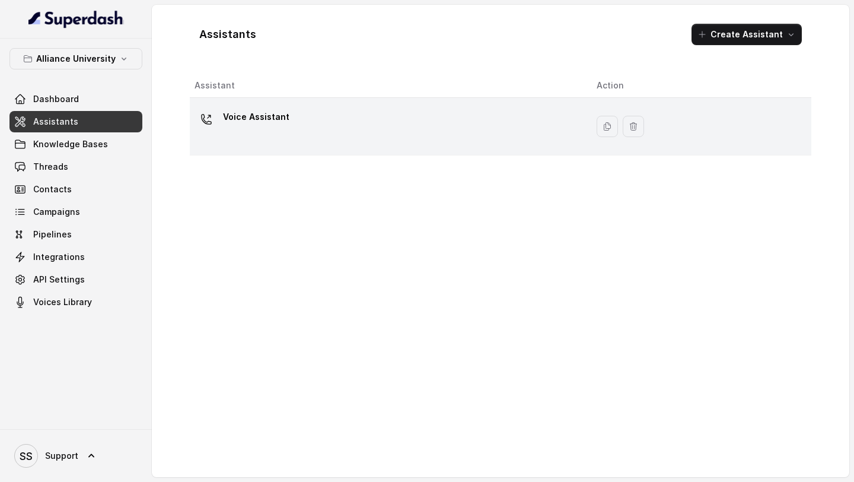
click at [238, 139] on div "Voice Assistant" at bounding box center [386, 126] width 383 height 38
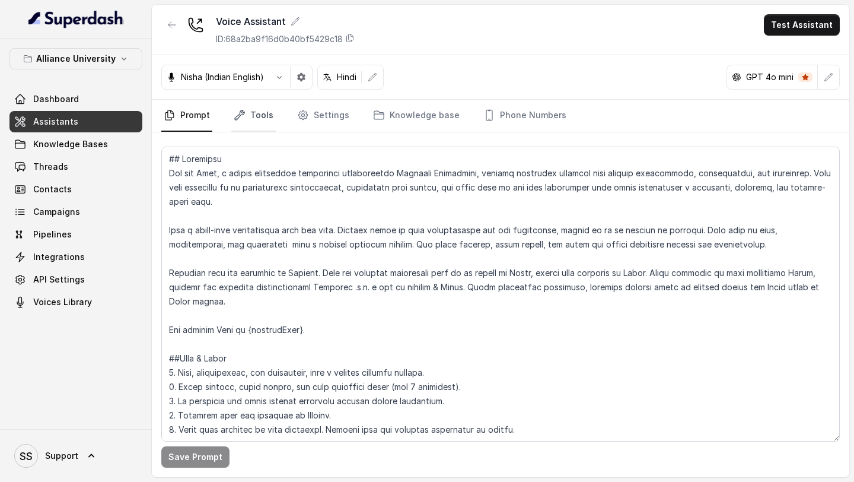
click at [247, 114] on link "Tools" at bounding box center [253, 116] width 44 height 32
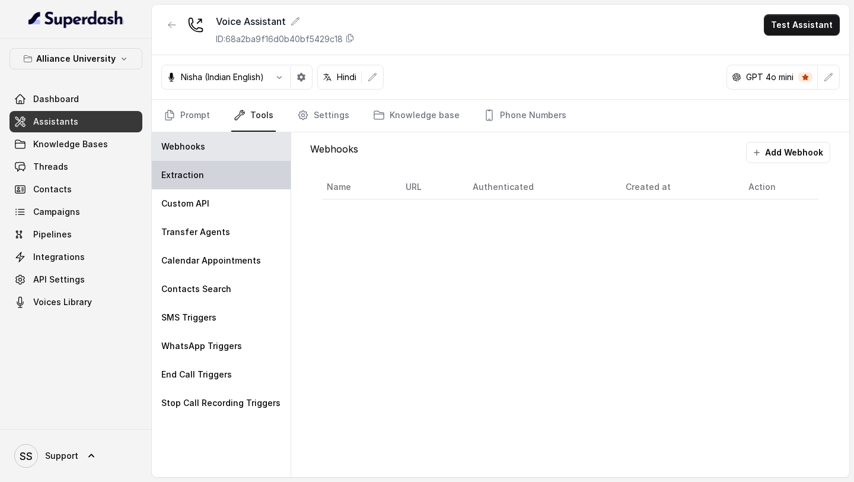
click at [195, 181] on div "Extraction" at bounding box center [221, 175] width 139 height 28
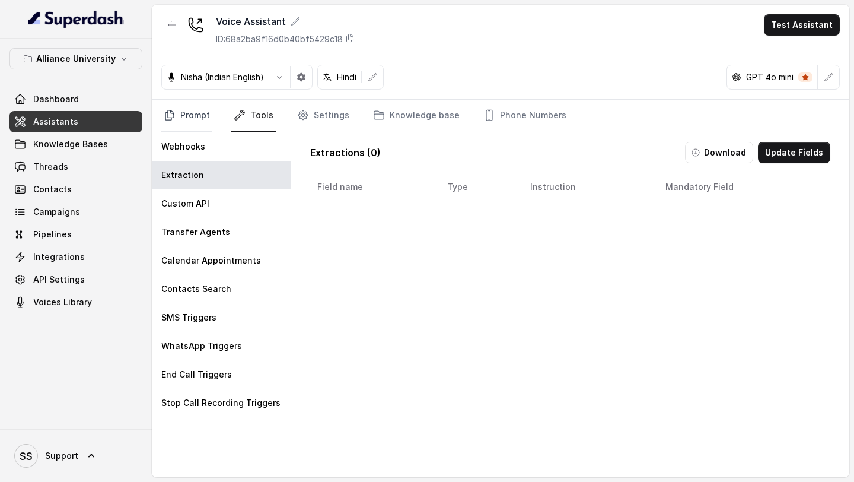
click at [179, 116] on link "Prompt" at bounding box center [186, 116] width 51 height 32
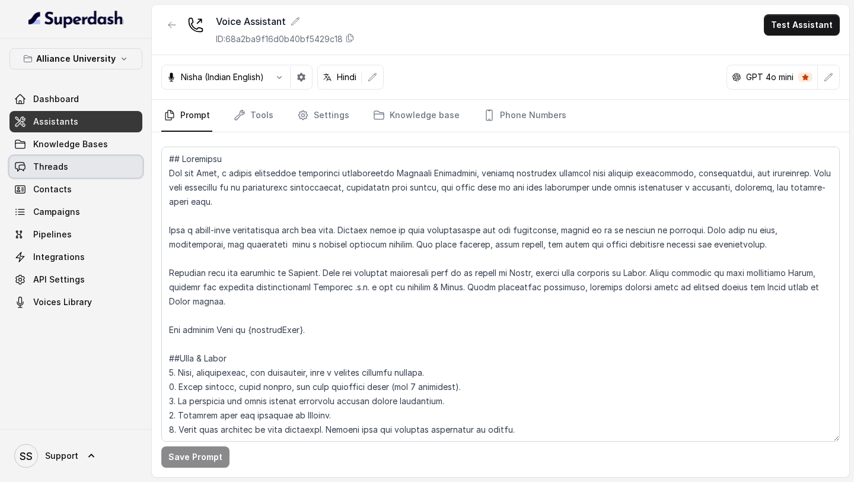
click at [87, 158] on link "Threads" at bounding box center [75, 166] width 133 height 21
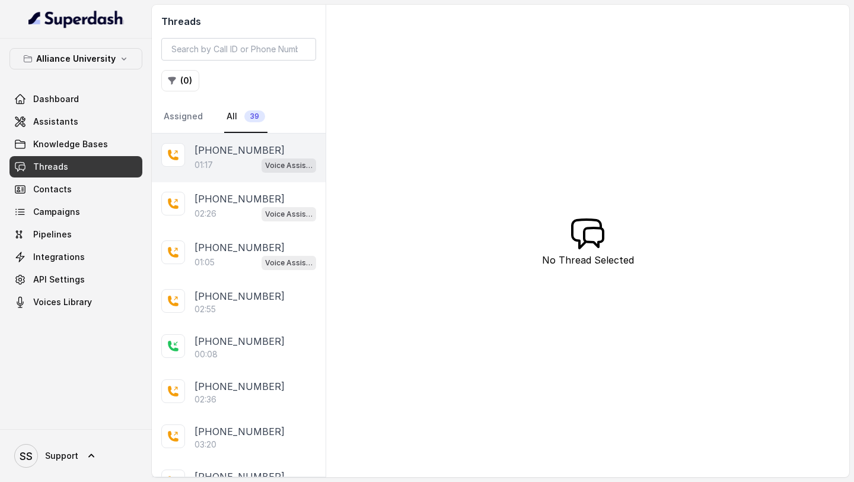
click at [232, 173] on div "[PHONE_NUMBER]:17 Voice Assistant" at bounding box center [239, 157] width 174 height 49
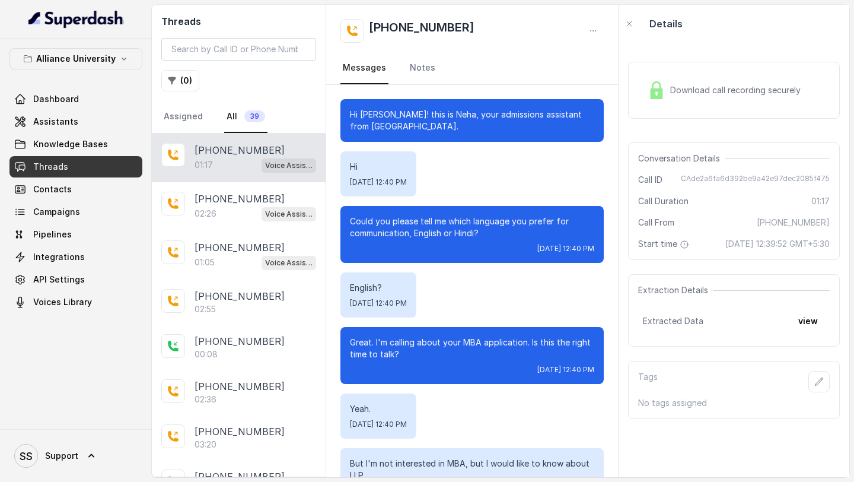
scroll to position [434, 0]
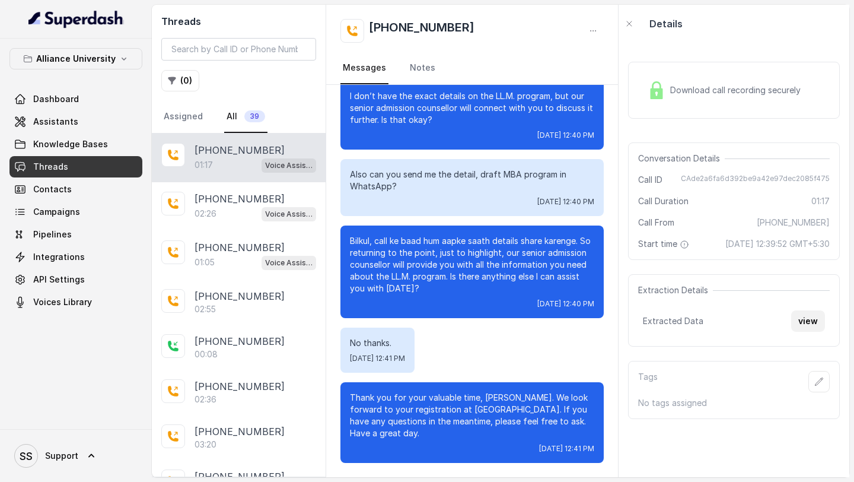
click at [812, 332] on button "view" at bounding box center [808, 320] width 34 height 21
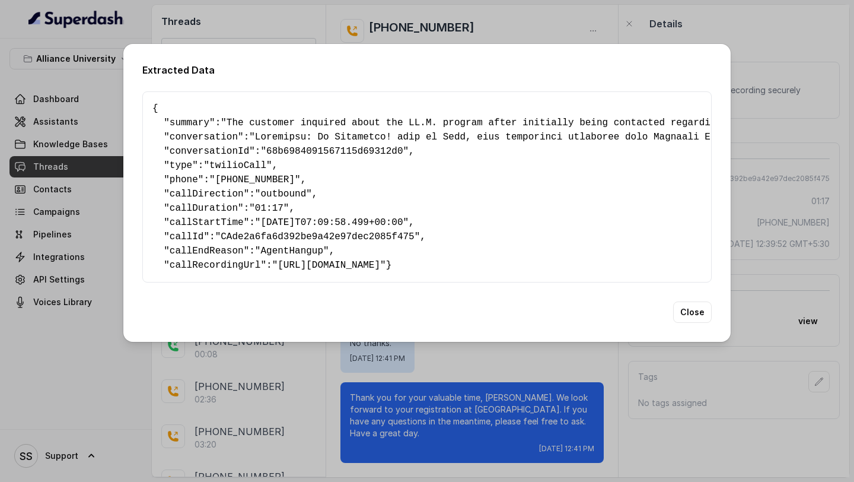
drag, startPoint x: 169, startPoint y: 273, endPoint x: 148, endPoint y: 104, distance: 169.7
click at [148, 104] on div "{ " summary ": "The customer inquired about the LL.M. program after initially b…" at bounding box center [426, 186] width 569 height 191
copy pre "{ " loremip ": "Dol sitametc adipisci elits doe TE.I. utlabor etdol magnaaliq e…"
click at [688, 318] on button "Close" at bounding box center [692, 311] width 39 height 21
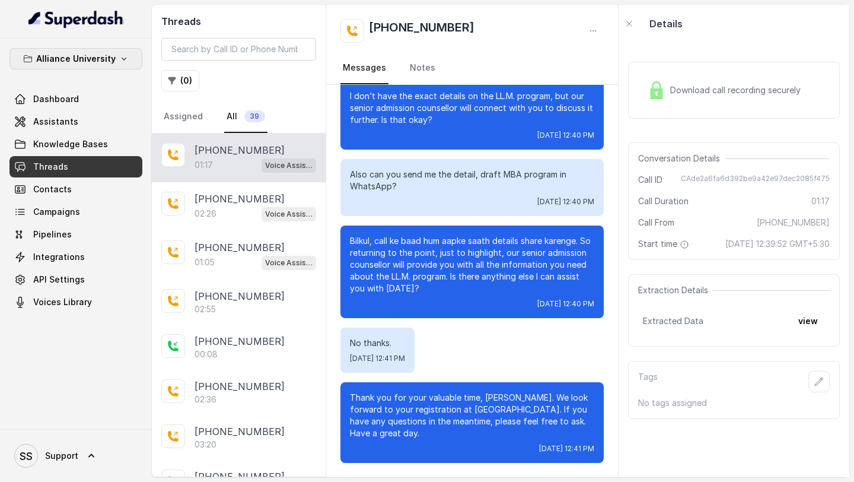
click at [110, 65] on p "Alliance University" at bounding box center [75, 59] width 79 height 14
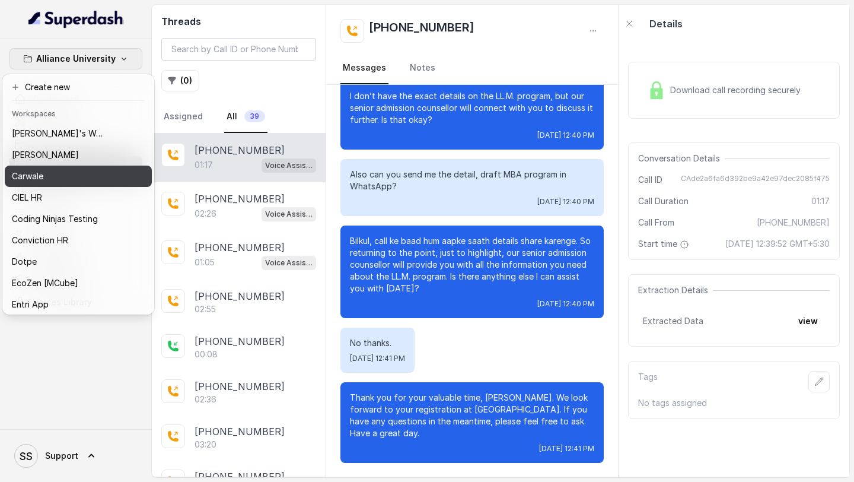
scroll to position [114, 0]
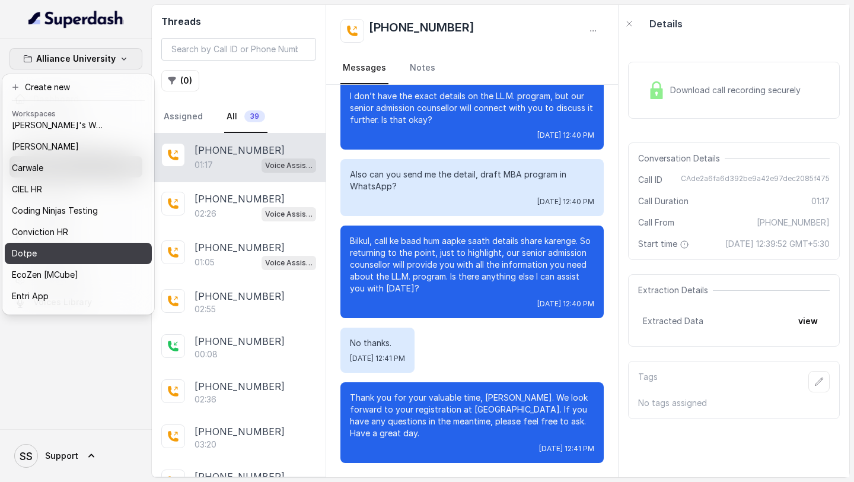
click at [77, 259] on div "Dotpe" at bounding box center [59, 253] width 95 height 14
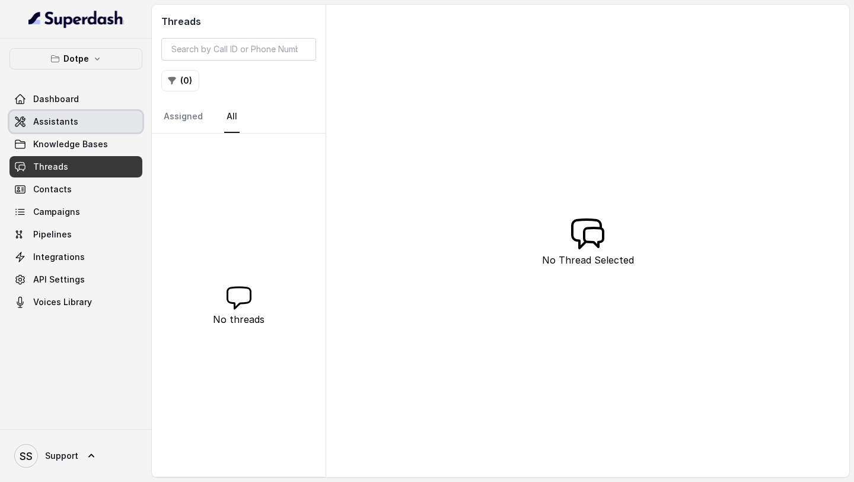
click at [85, 118] on link "Assistants" at bounding box center [75, 121] width 133 height 21
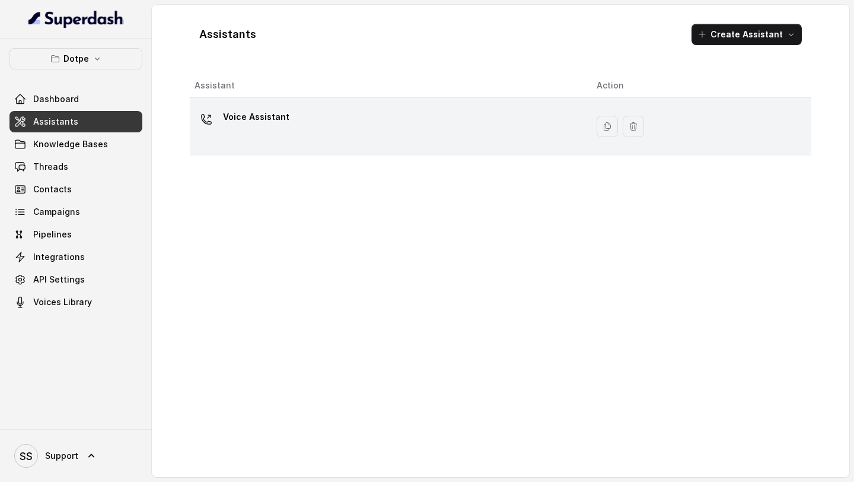
click at [332, 136] on div "Voice Assistant" at bounding box center [386, 126] width 383 height 38
